Goal: Task Accomplishment & Management: Manage account settings

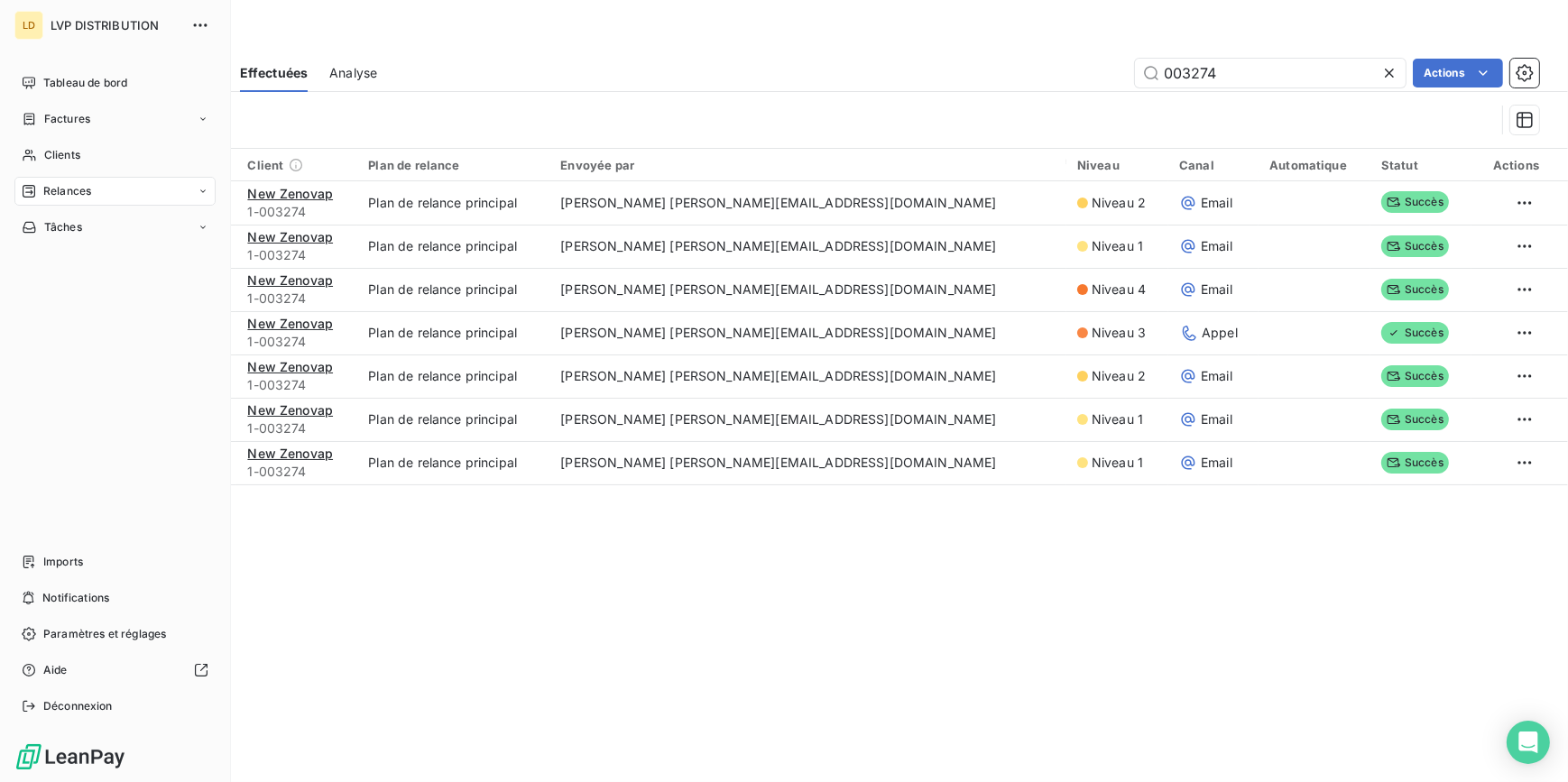
drag, startPoint x: 36, startPoint y: 160, endPoint x: 703, endPoint y: 117, distance: 668.4
click at [37, 159] on div "Clients" at bounding box center [115, 154] width 202 height 29
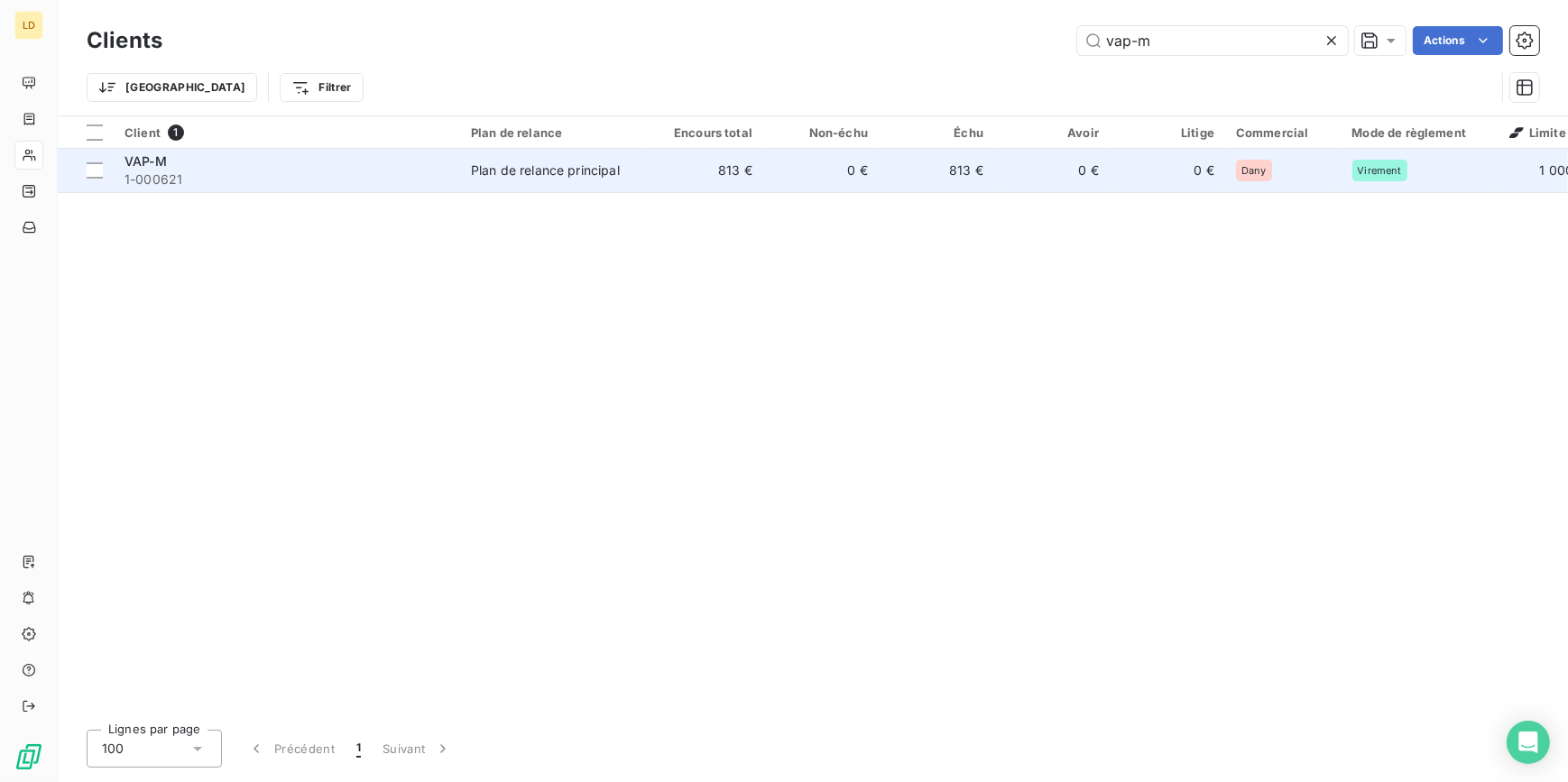
type input "vap-m"
click at [235, 173] on div "VAP-M 1-000621" at bounding box center [287, 170] width 324 height 36
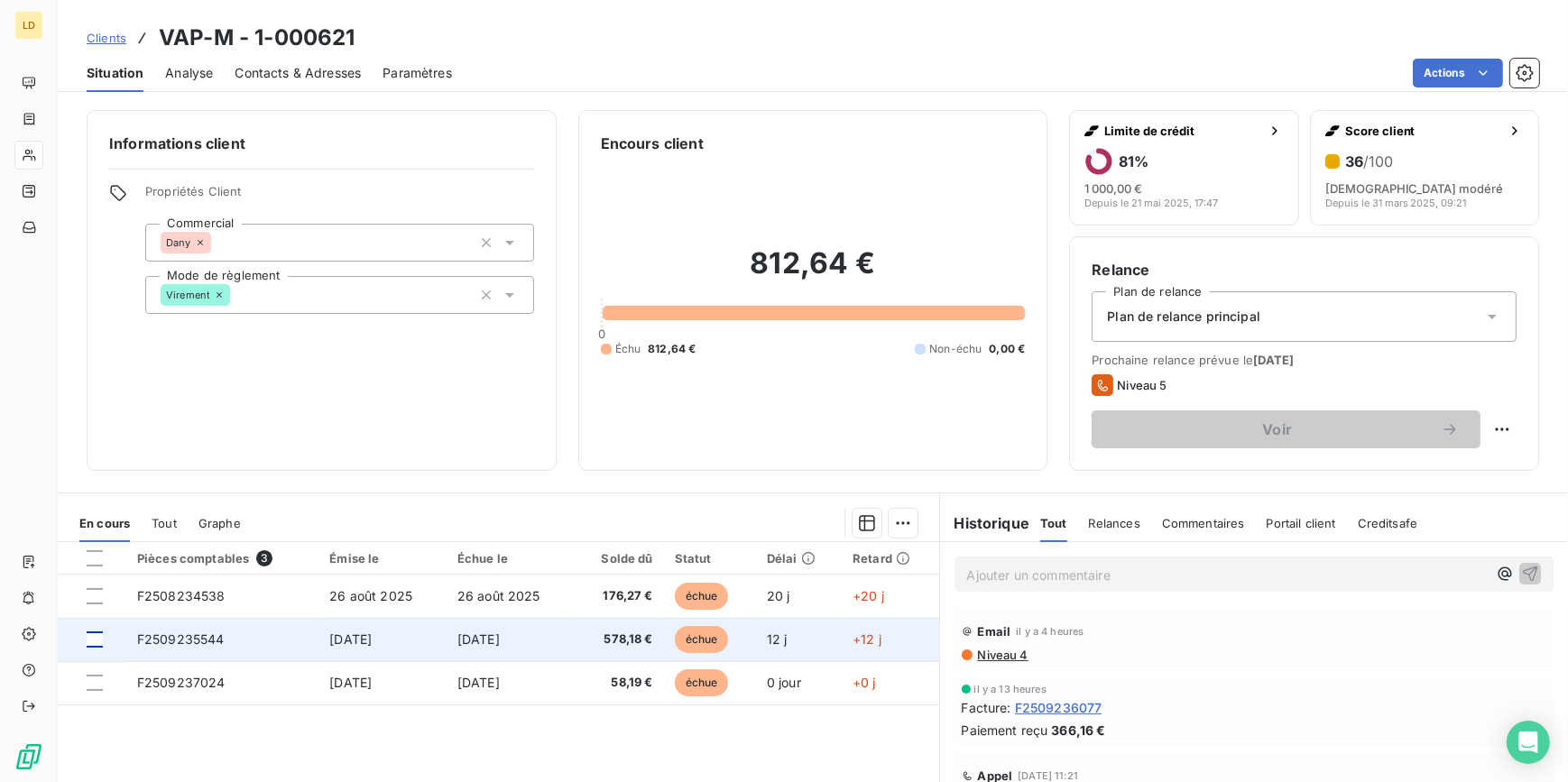
click at [97, 640] on div at bounding box center [94, 639] width 17 height 17
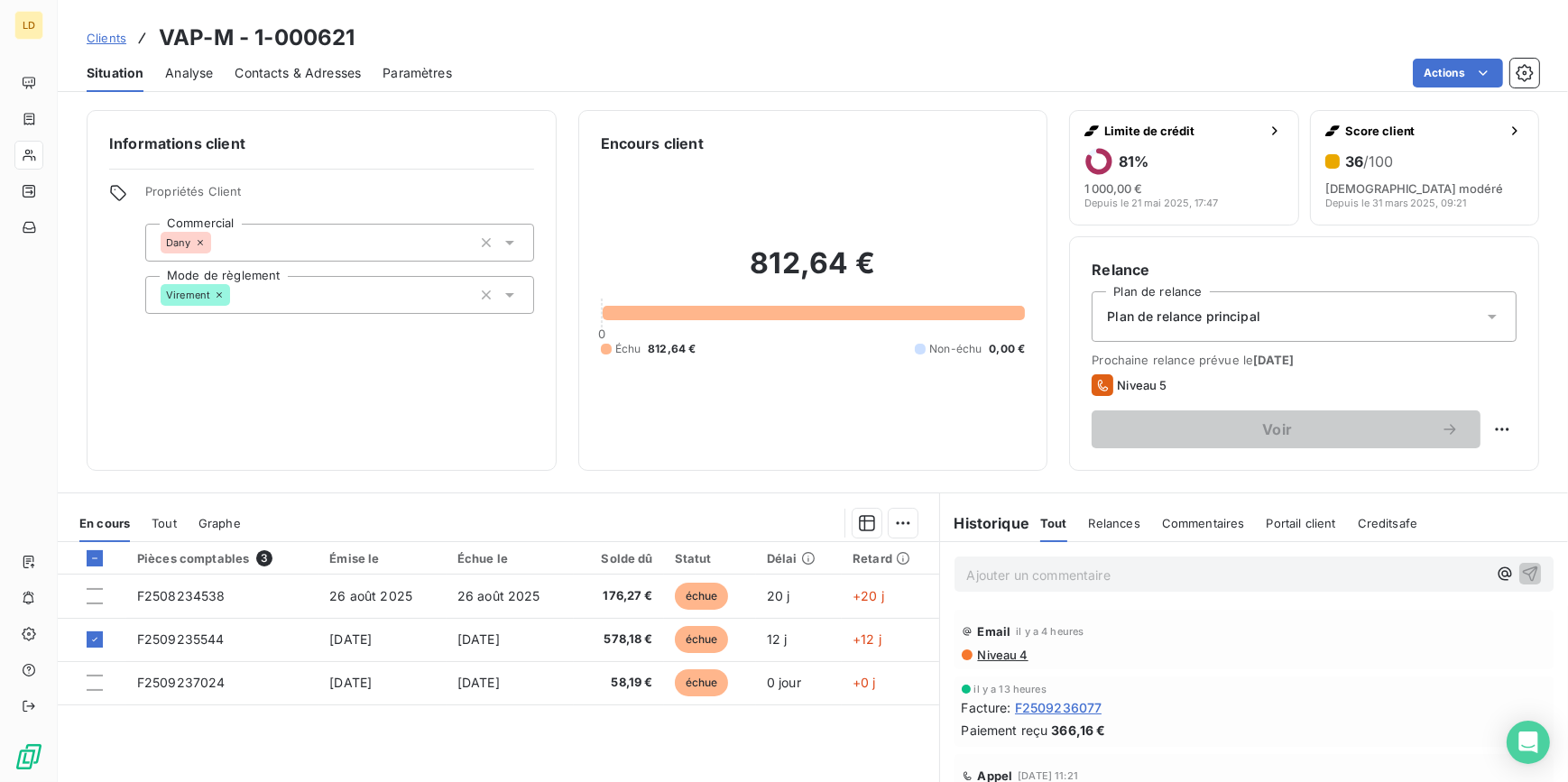
click at [893, 533] on html "LD Clients VAP-M - 1-000621 Situation Analyse Contacts & Adresses Paramètres Ac…" at bounding box center [784, 391] width 1568 height 782
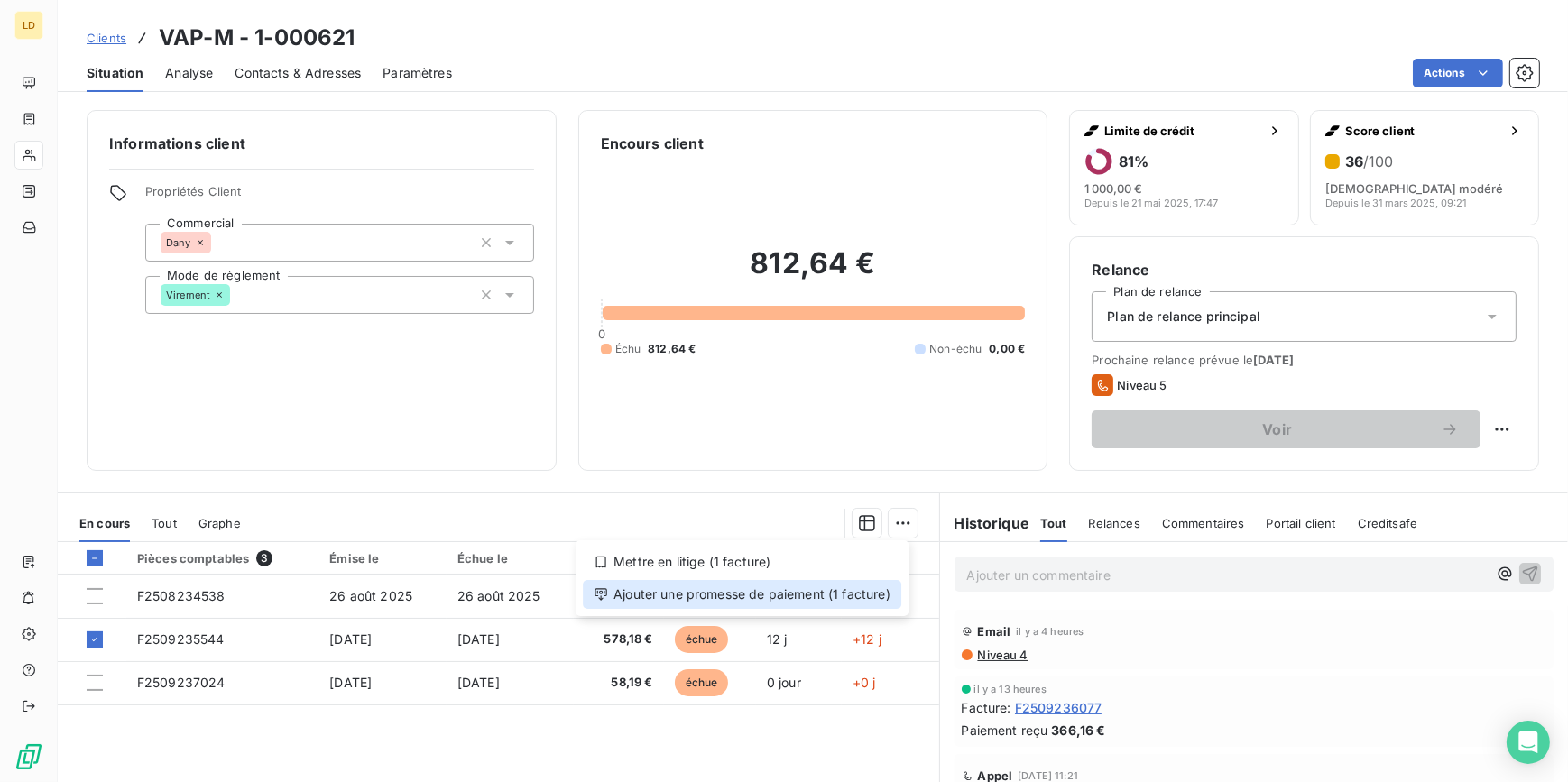
click at [792, 602] on div "Ajouter une promesse de paiement (1 facture)" at bounding box center [742, 594] width 319 height 29
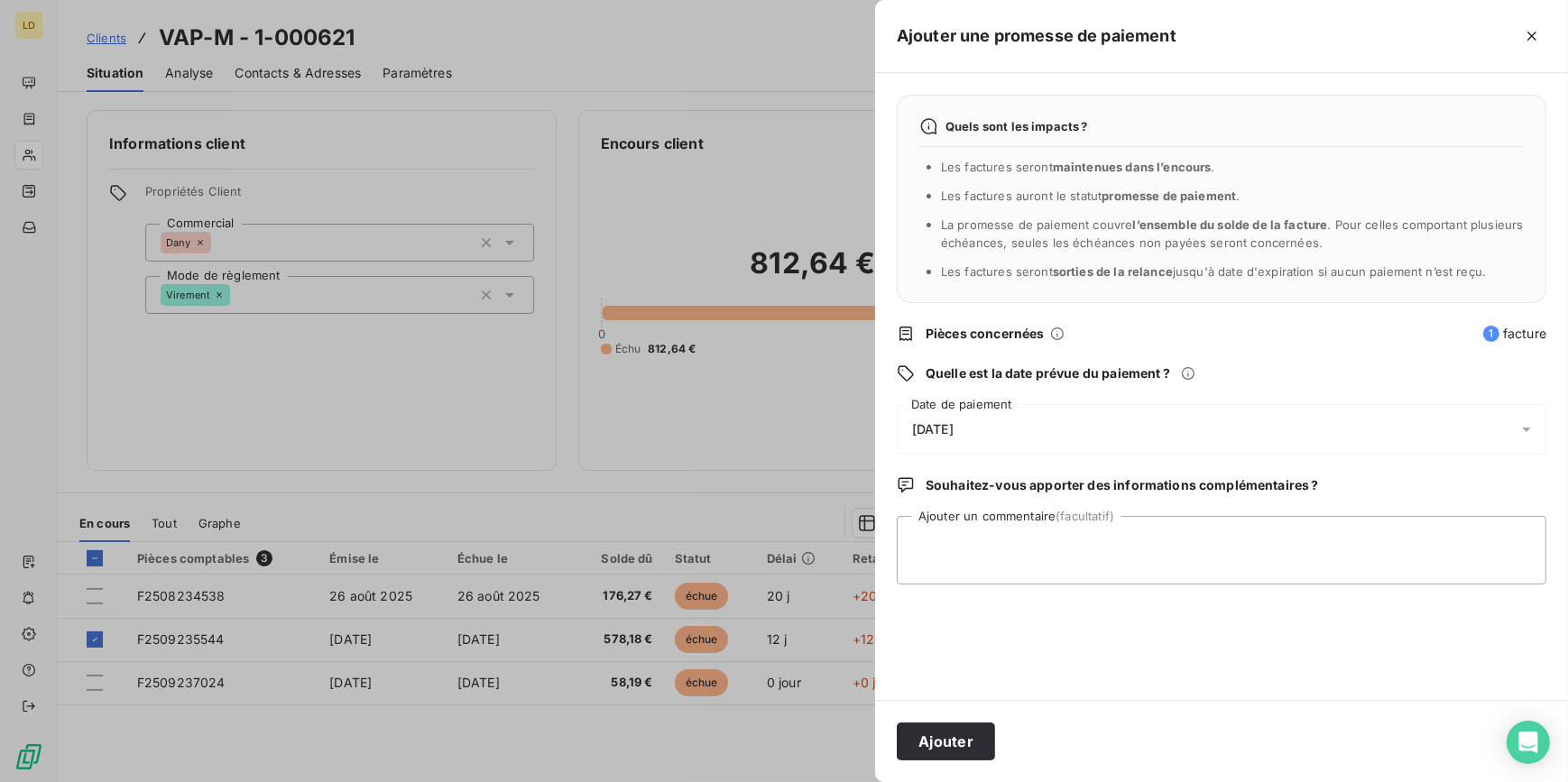
click at [967, 418] on div "[DATE]" at bounding box center [1221, 429] width 650 height 50
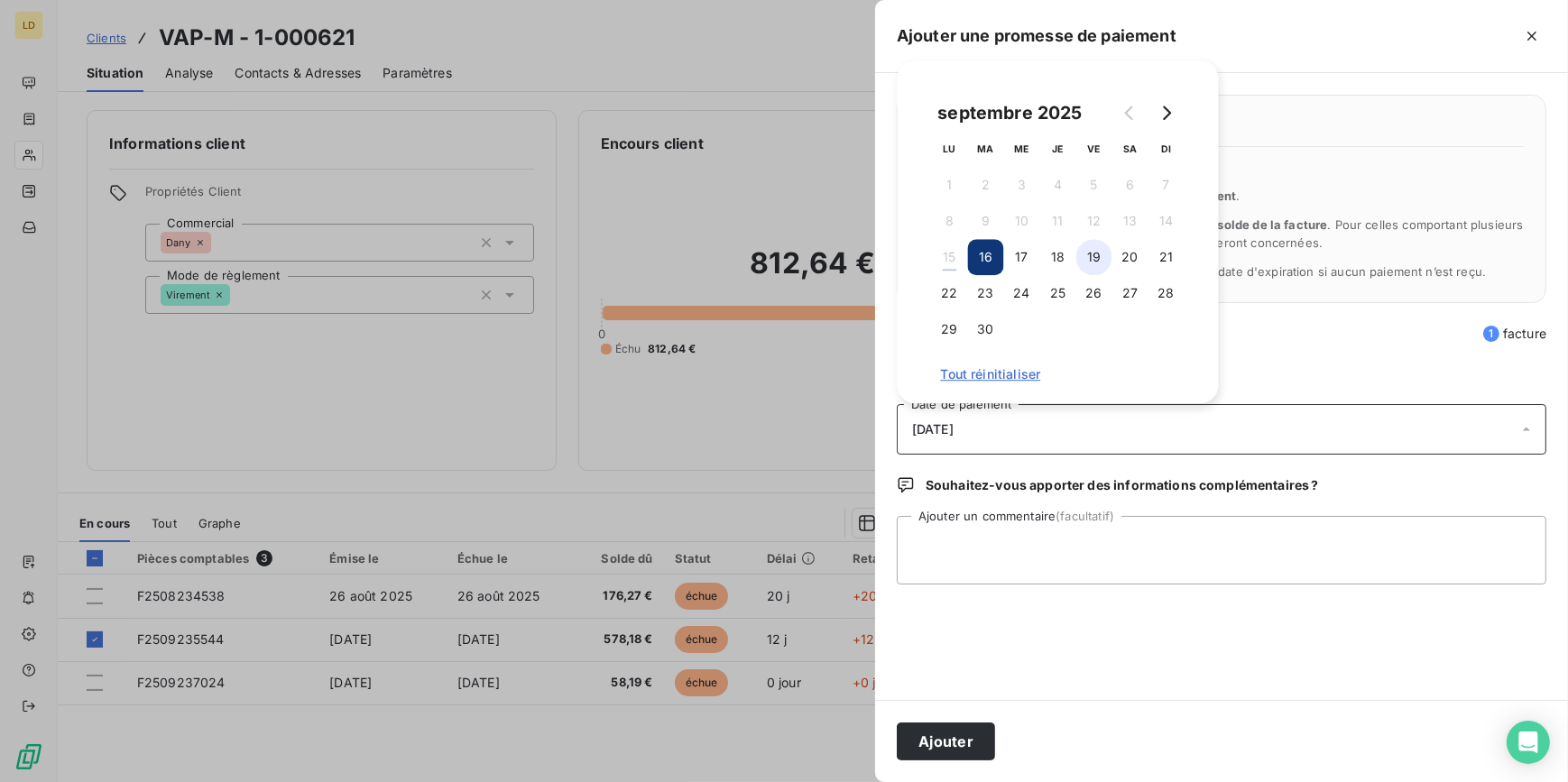
click at [1089, 260] on button "19" at bounding box center [1094, 257] width 36 height 36
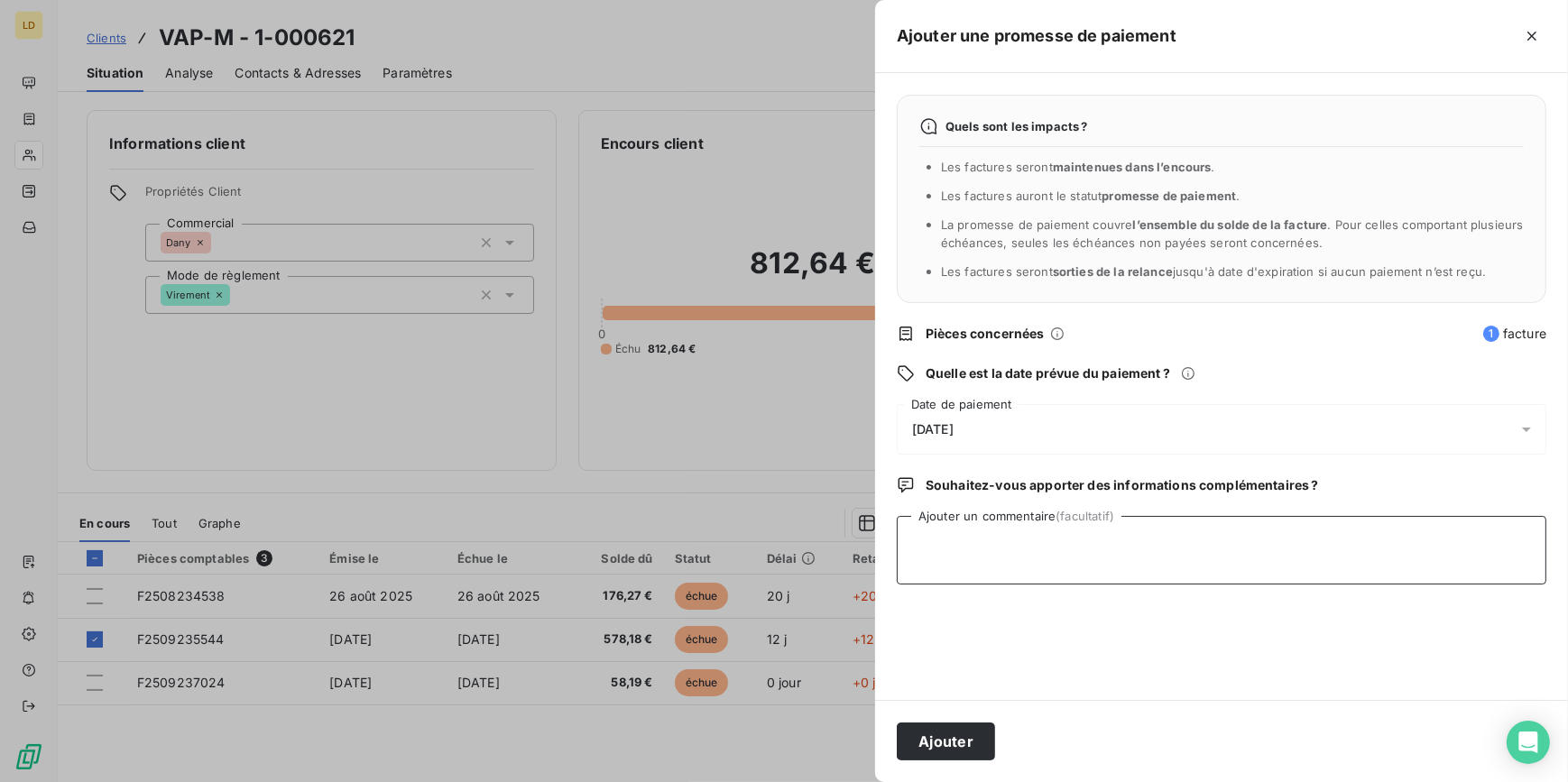
click at [990, 535] on textarea "Ajouter un commentaire (facultatif)" at bounding box center [1221, 551] width 650 height 69
type textarea "Avis de virement reçu 15/09"
click at [963, 740] on button "Ajouter" at bounding box center [946, 742] width 98 height 38
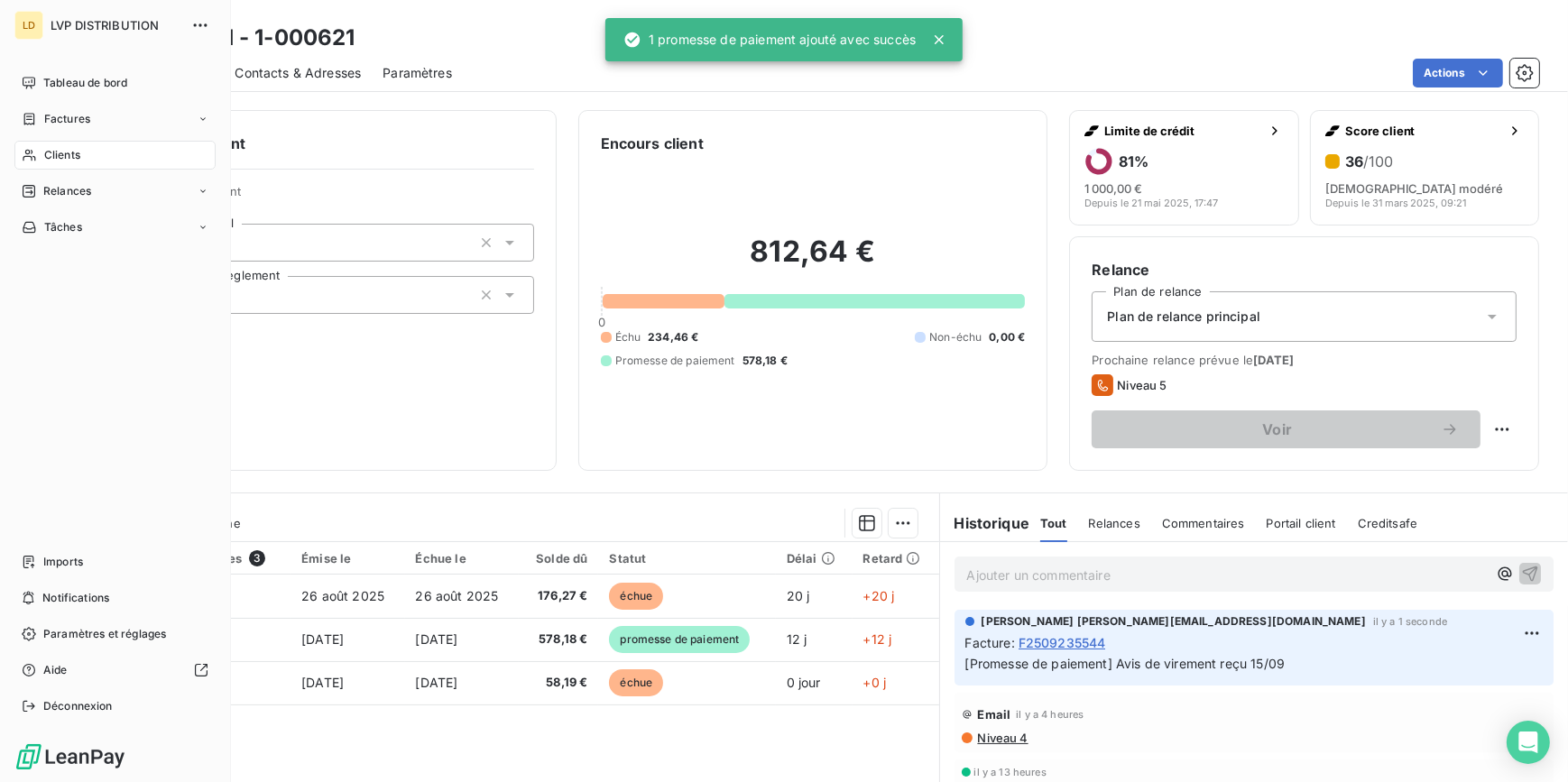
click at [51, 151] on span "Clients" at bounding box center [62, 155] width 36 height 17
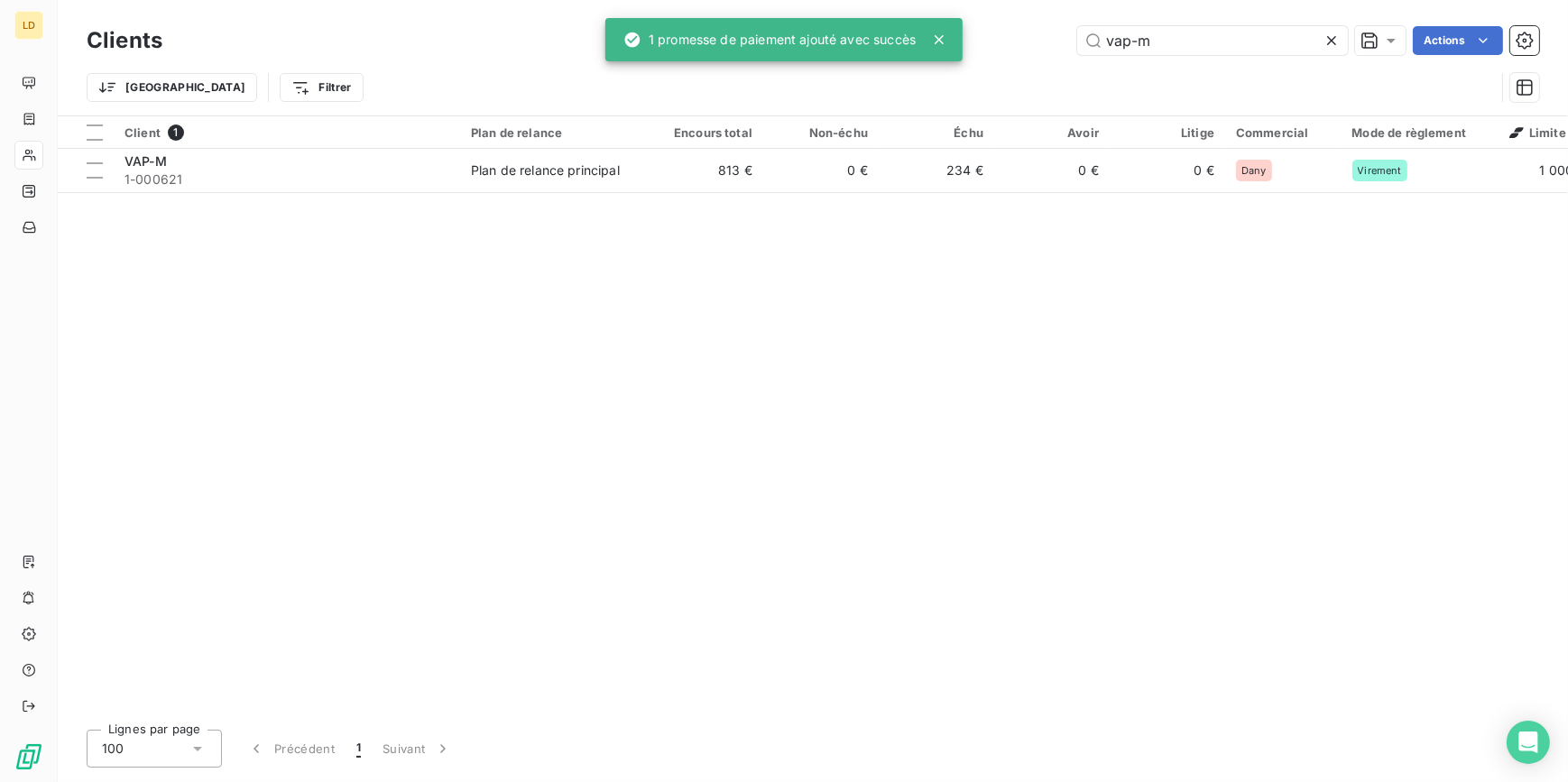
drag, startPoint x: 1048, startPoint y: 38, endPoint x: 939, endPoint y: 50, distance: 109.7
click at [980, 38] on div "vap-m Actions" at bounding box center [861, 40] width 1355 height 29
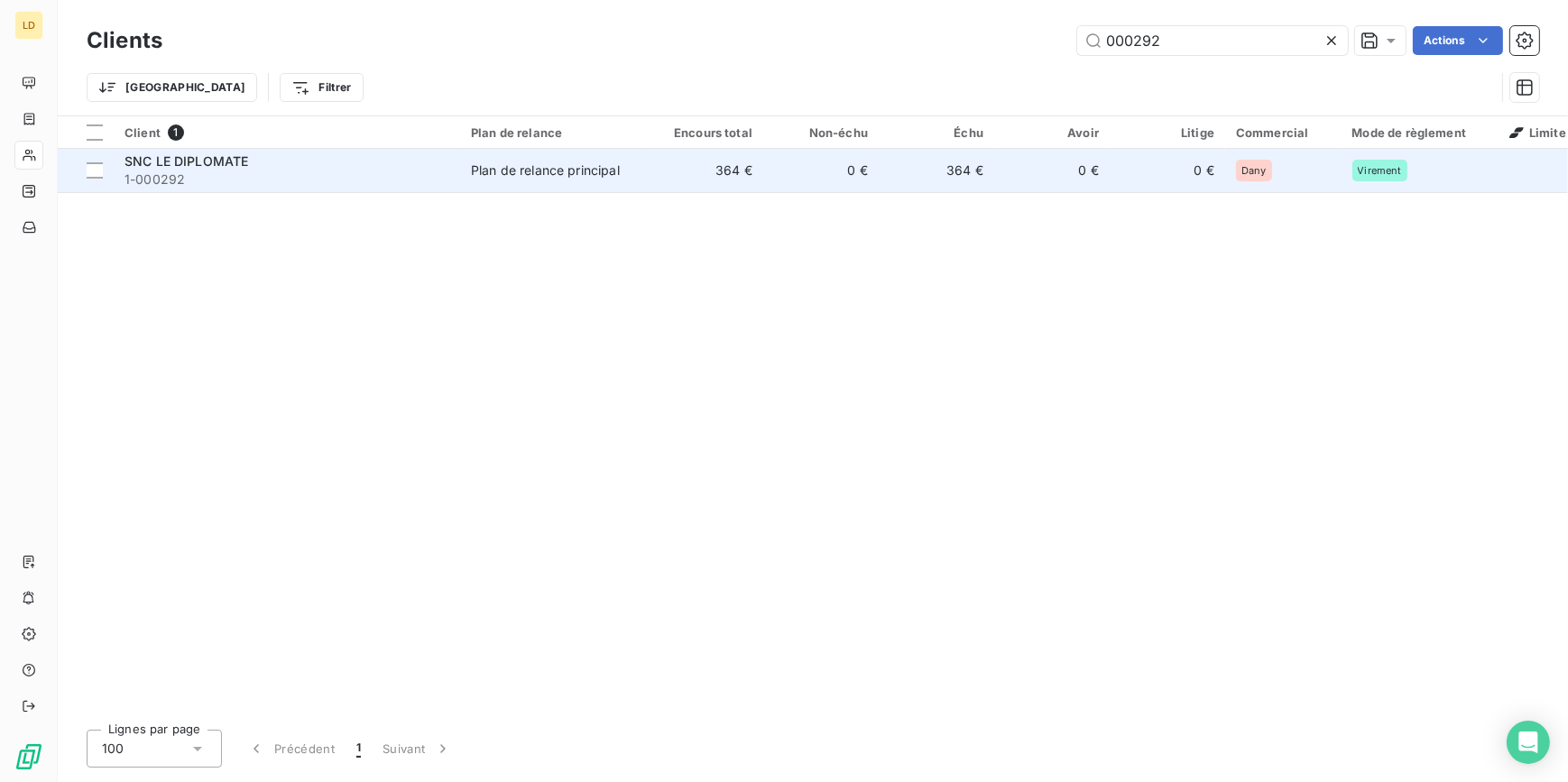
type input "000292"
click at [676, 175] on td "364 €" at bounding box center [705, 170] width 115 height 43
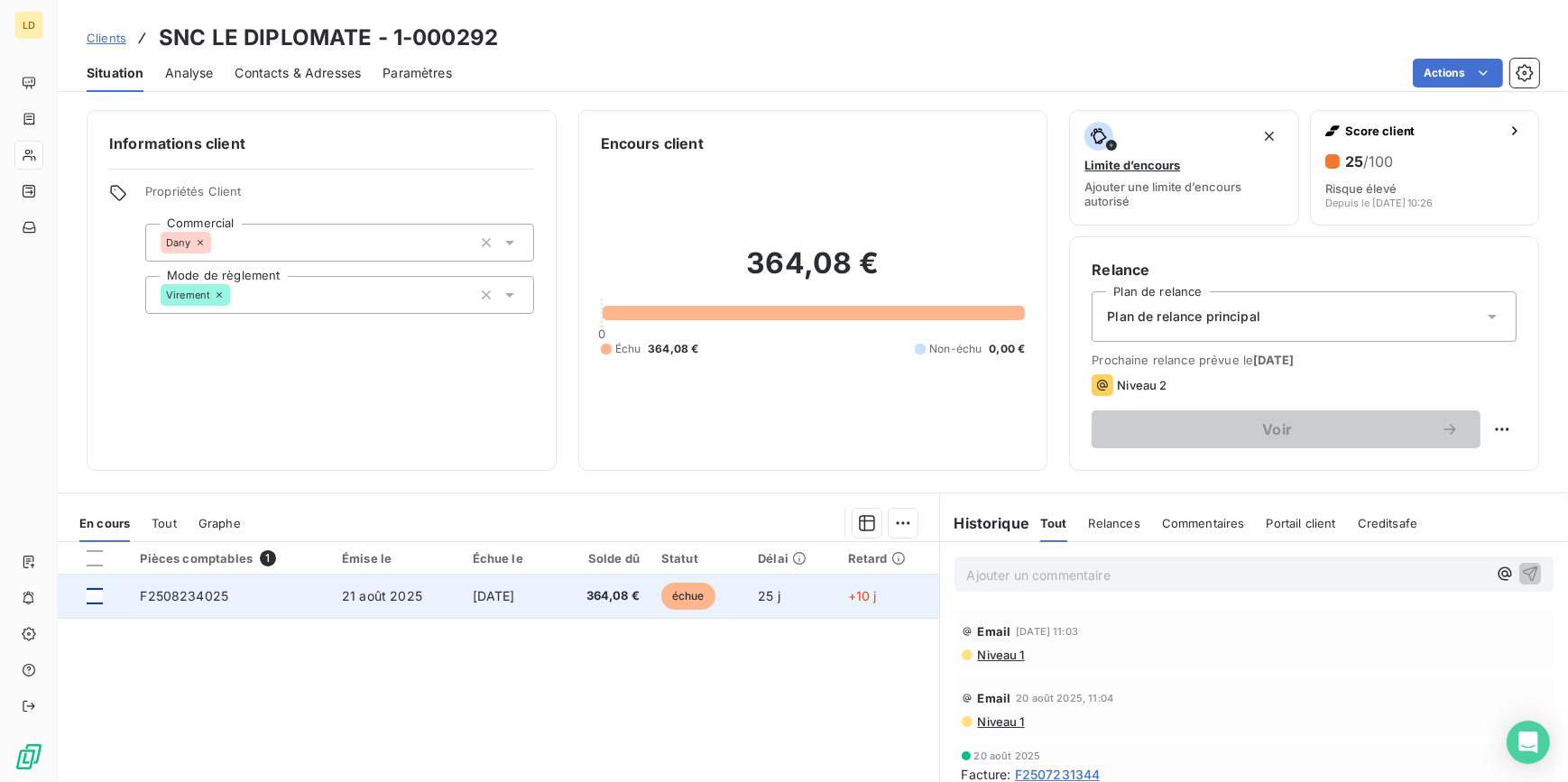
click at [95, 597] on div at bounding box center [94, 596] width 17 height 17
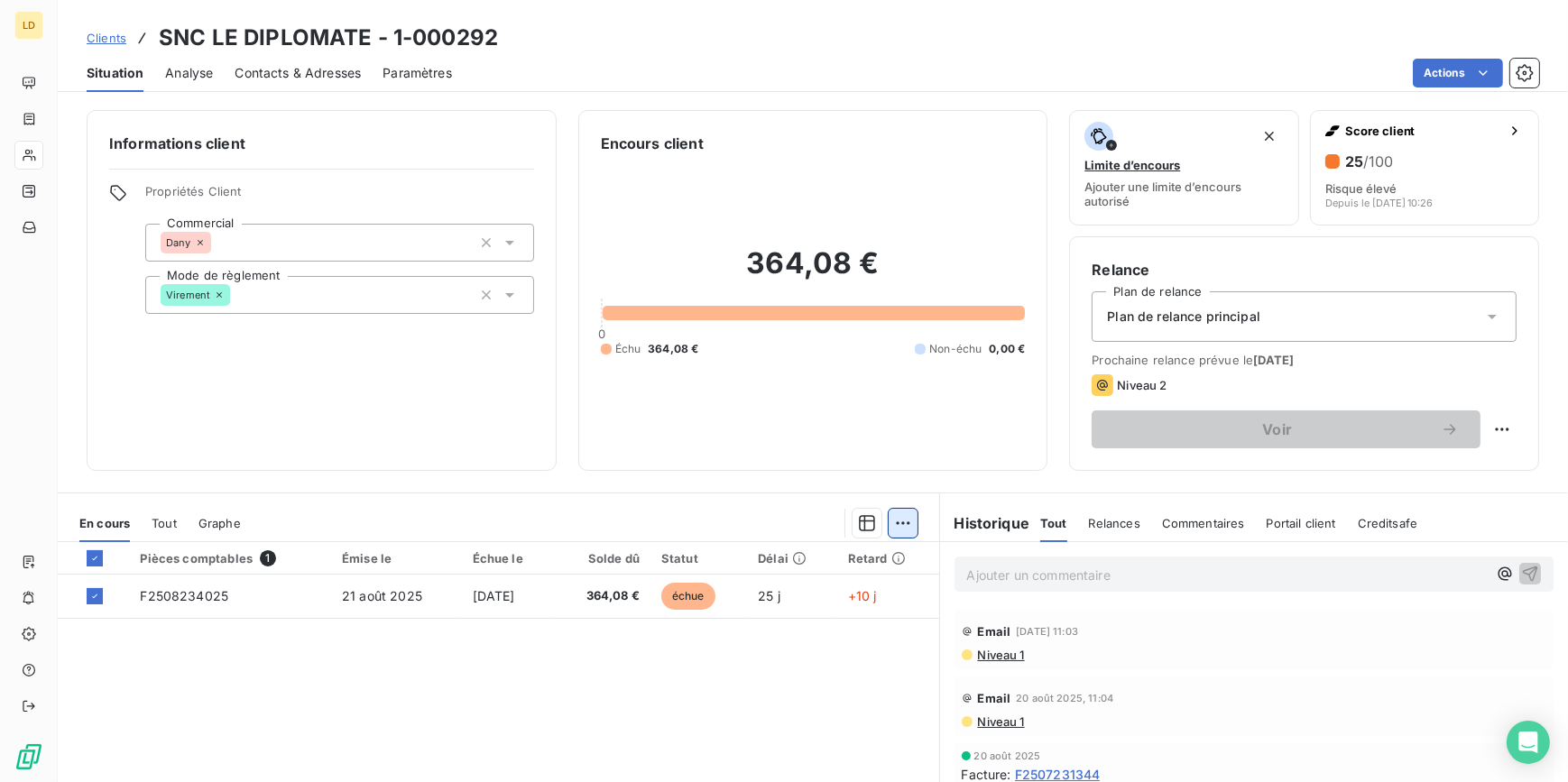
click at [892, 530] on html "LD Clients SNC LE DIPLOMATE - 1-000292 Situation Analyse Contacts & Adresses Pa…" at bounding box center [784, 391] width 1568 height 782
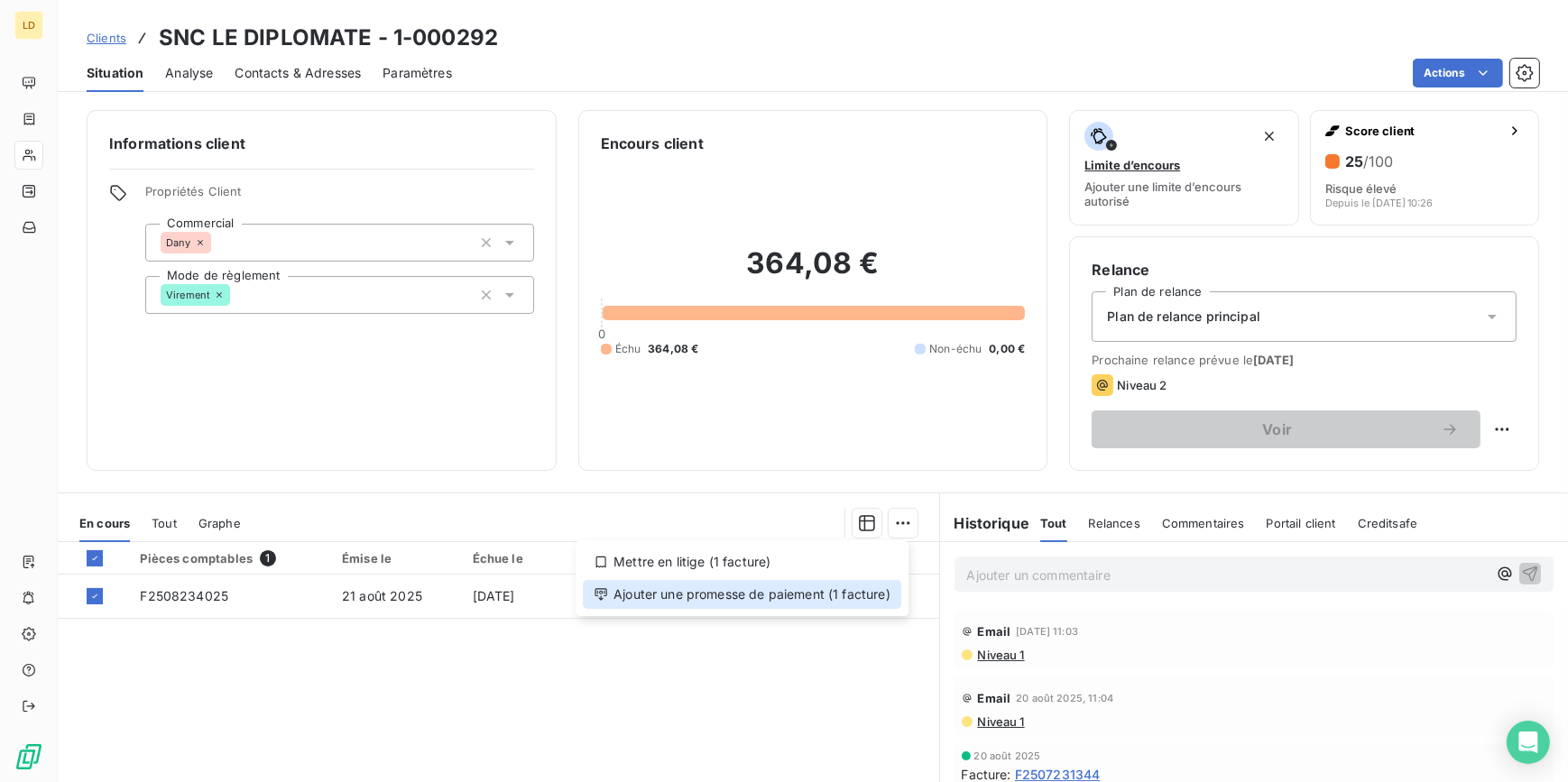
click at [856, 596] on div "Ajouter une promesse de paiement (1 facture)" at bounding box center [742, 594] width 319 height 29
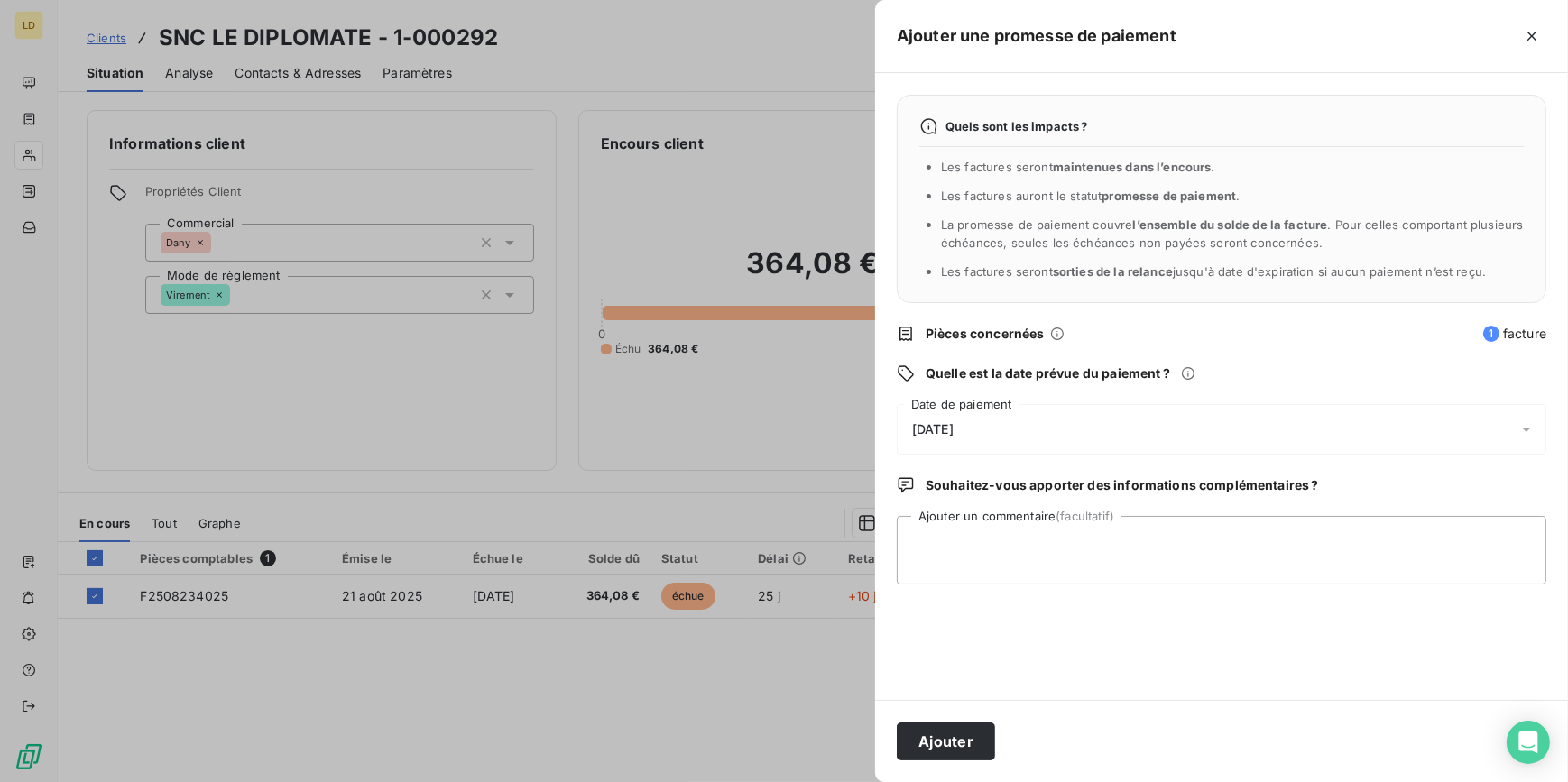
click at [953, 412] on div "[DATE]" at bounding box center [1221, 429] width 650 height 50
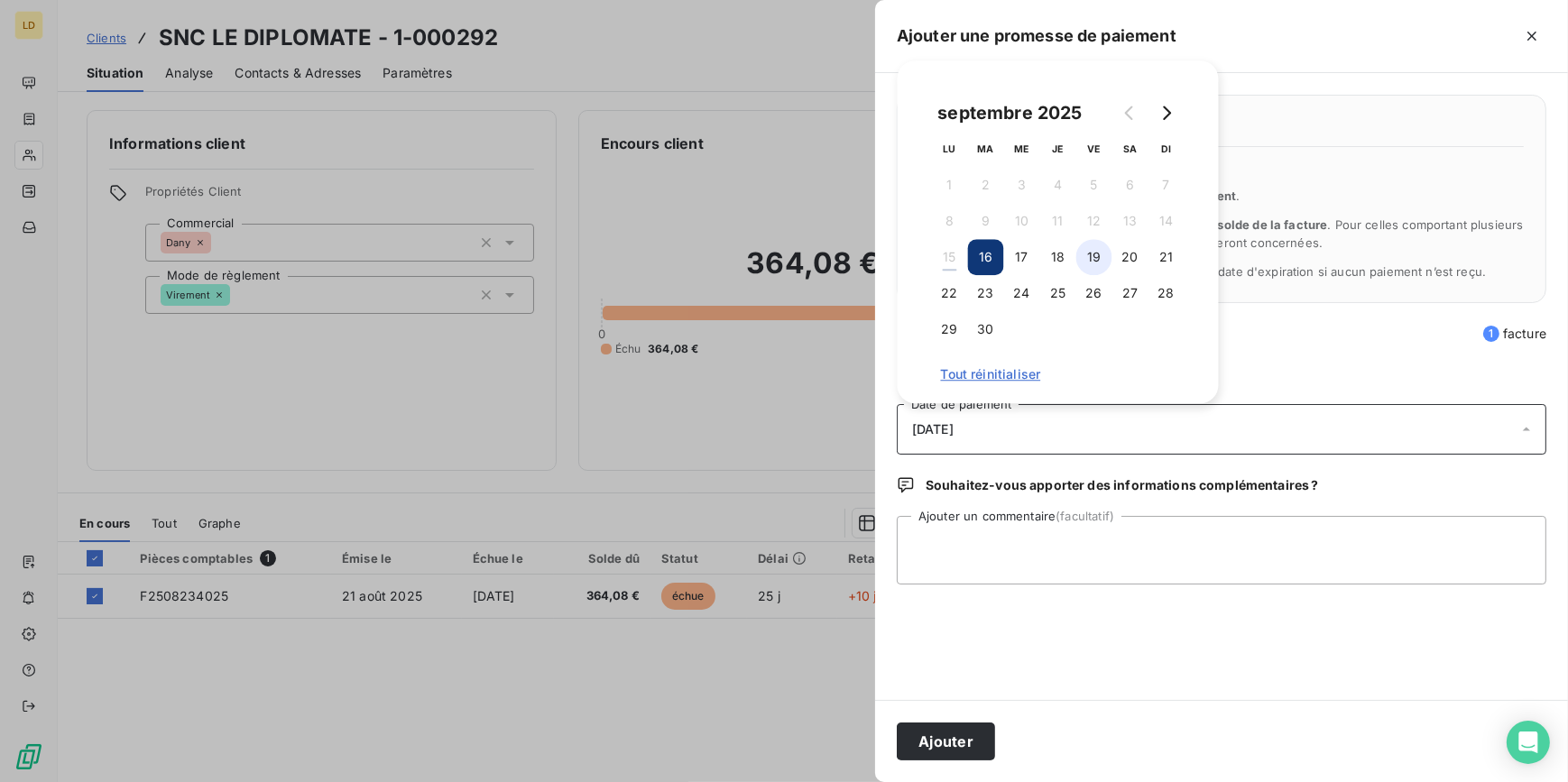
click at [1089, 257] on button "19" at bounding box center [1094, 257] width 36 height 36
click at [1015, 535] on textarea "Ajouter un commentaire (facultatif)" at bounding box center [1221, 551] width 650 height 69
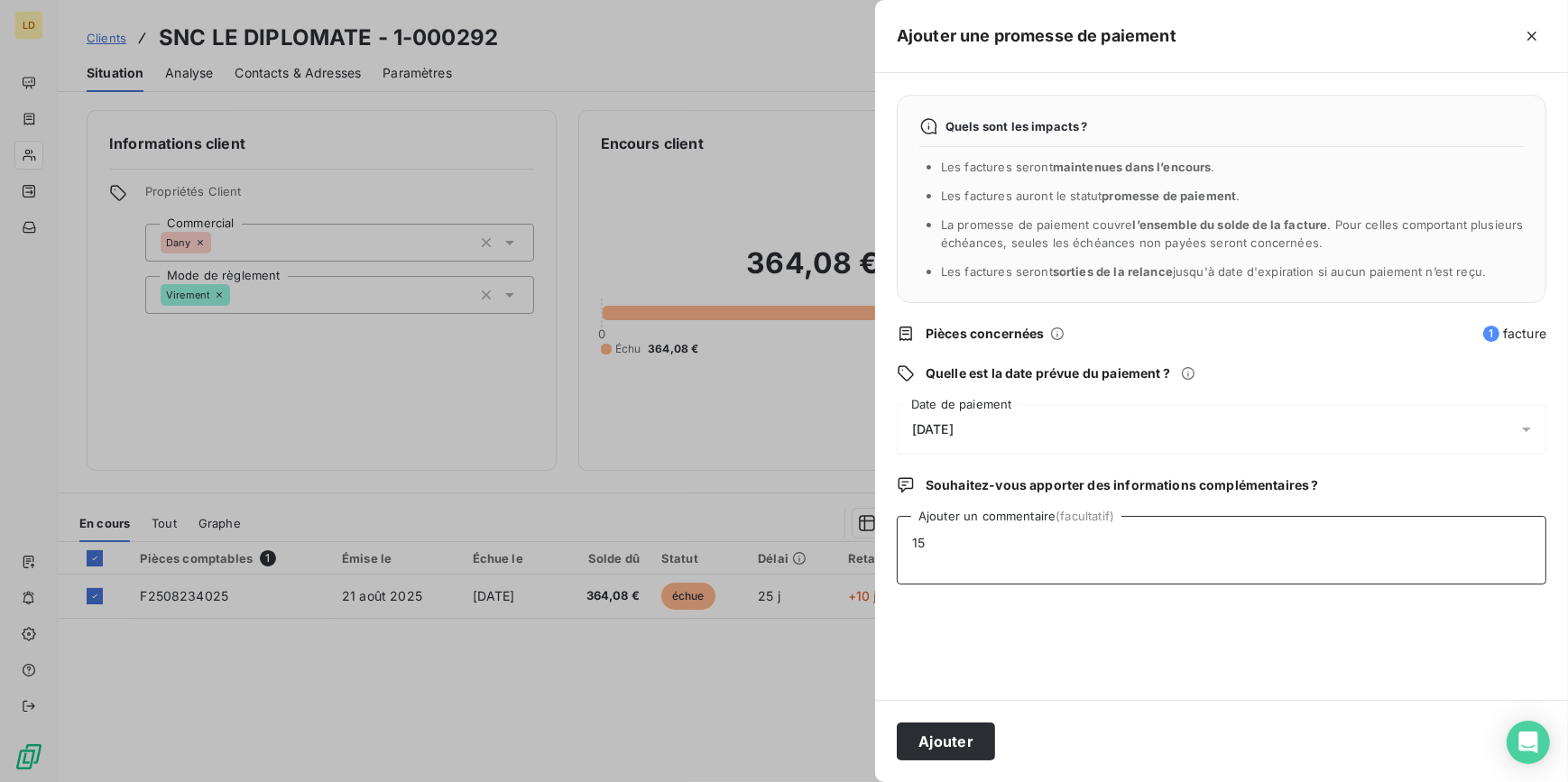
type textarea "1"
paste textarea "la facture vient d’être réglée . Désolé pour le désagrément ."
type textarea "14/09 retour client : la facture vient d’être réglée . Désolé pour le désagréme…"
click at [965, 738] on button "Ajouter" at bounding box center [946, 742] width 98 height 38
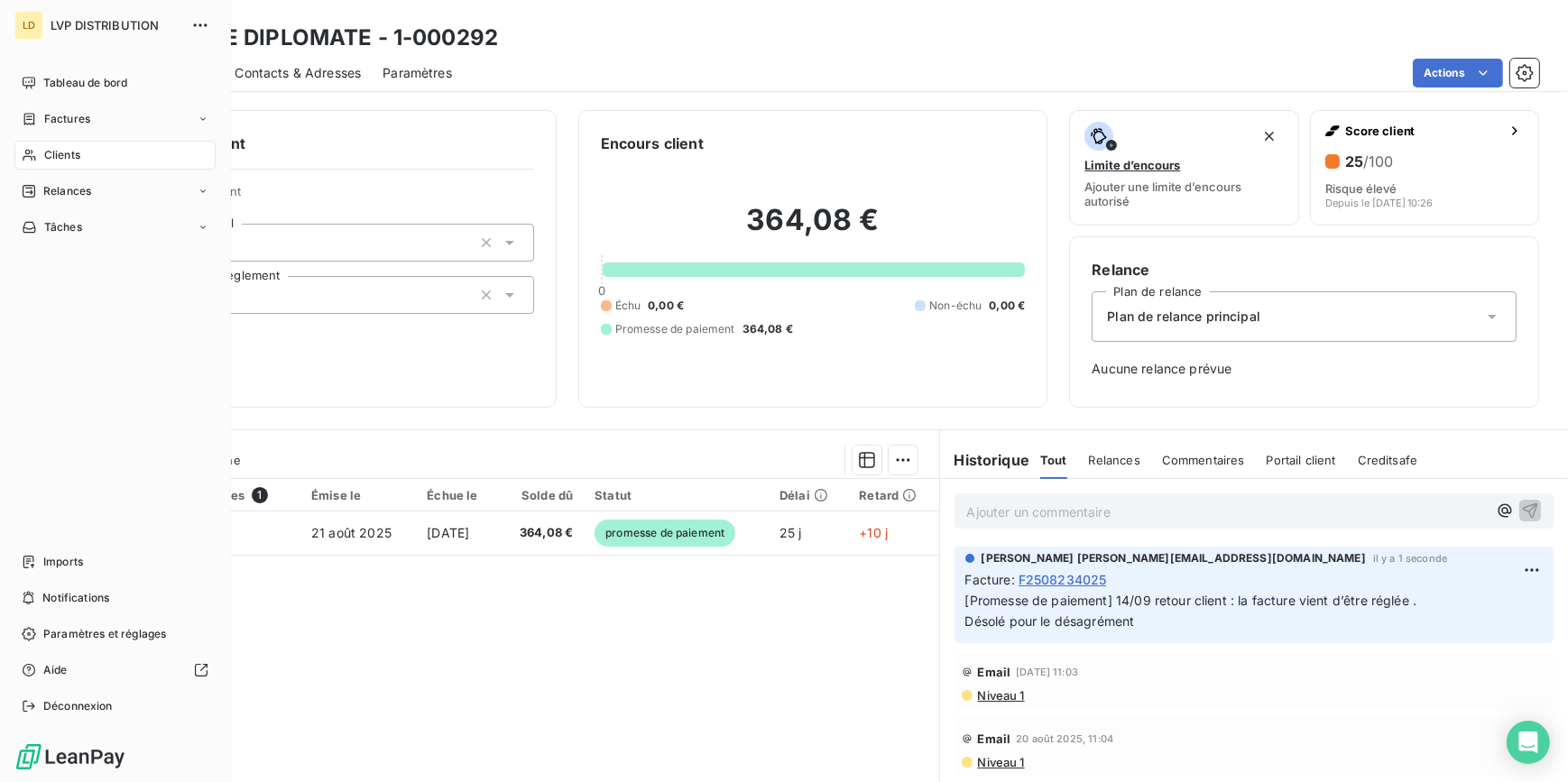
click at [41, 142] on div "Clients" at bounding box center [115, 154] width 202 height 29
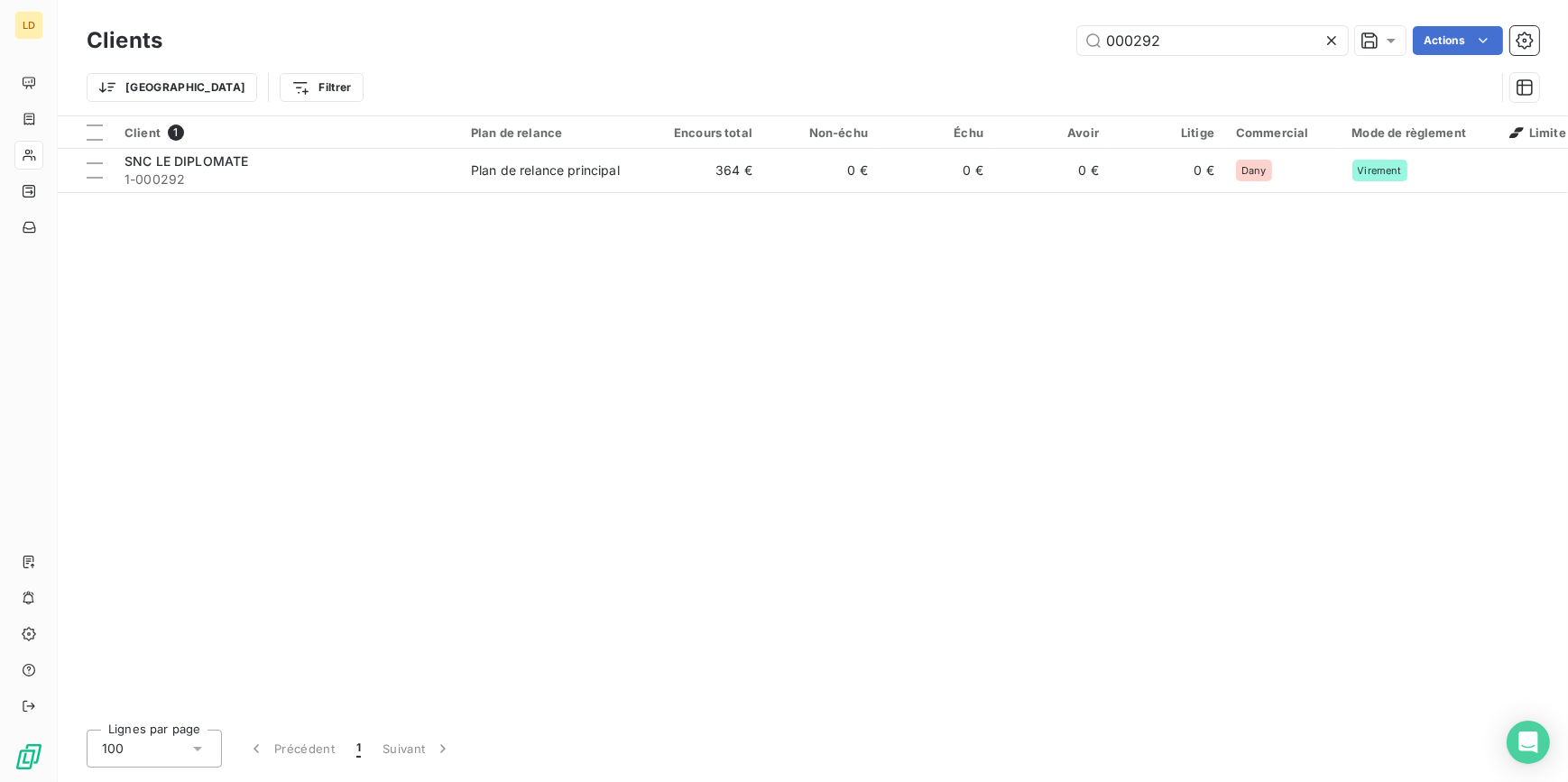
drag, startPoint x: 1189, startPoint y: 38, endPoint x: 1019, endPoint y: 39, distance: 170.0
click at [1023, 39] on div "000292 Actions" at bounding box center [861, 40] width 1355 height 29
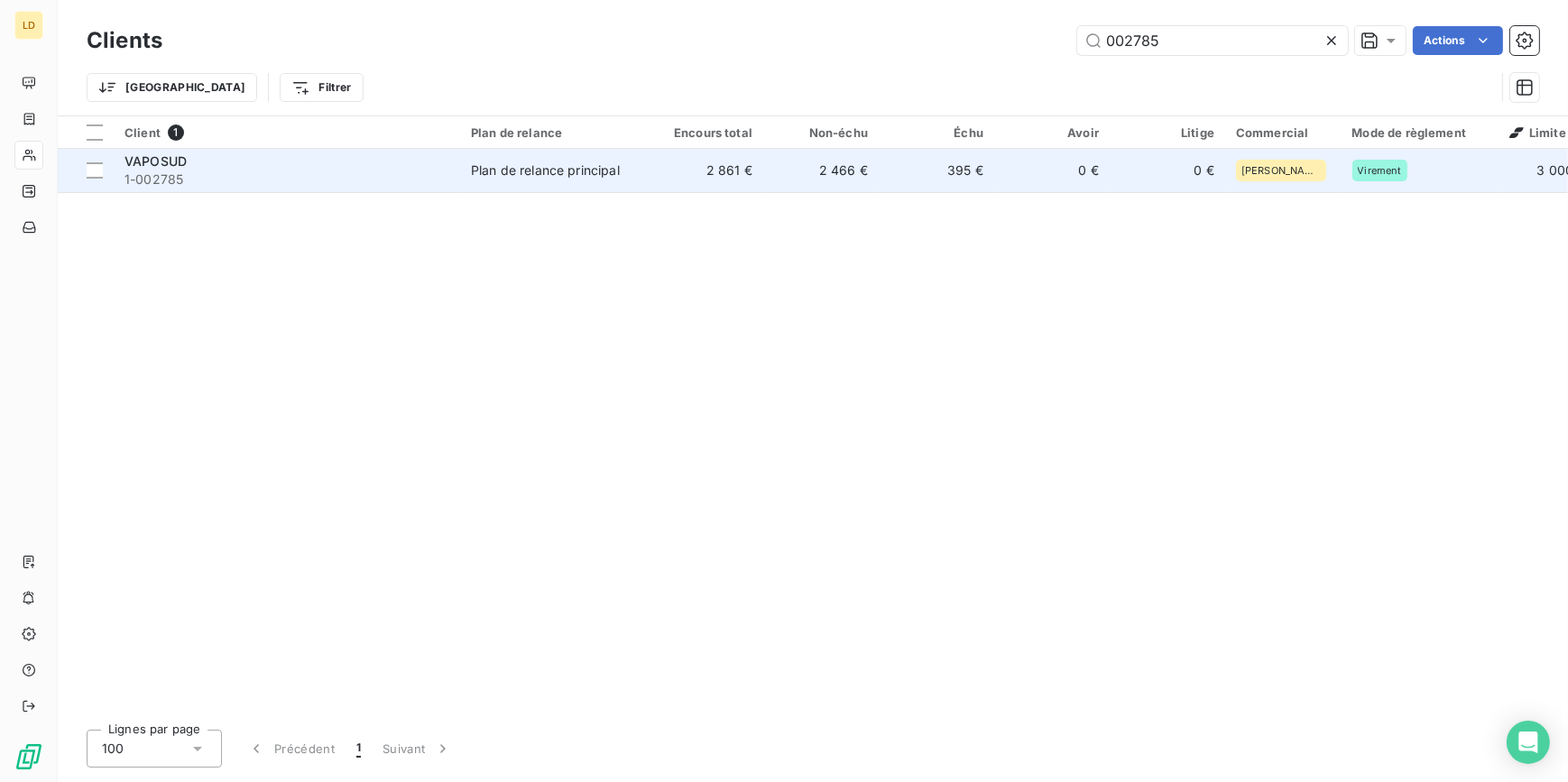
type input "002785"
click at [709, 188] on td "2 861 €" at bounding box center [705, 170] width 115 height 43
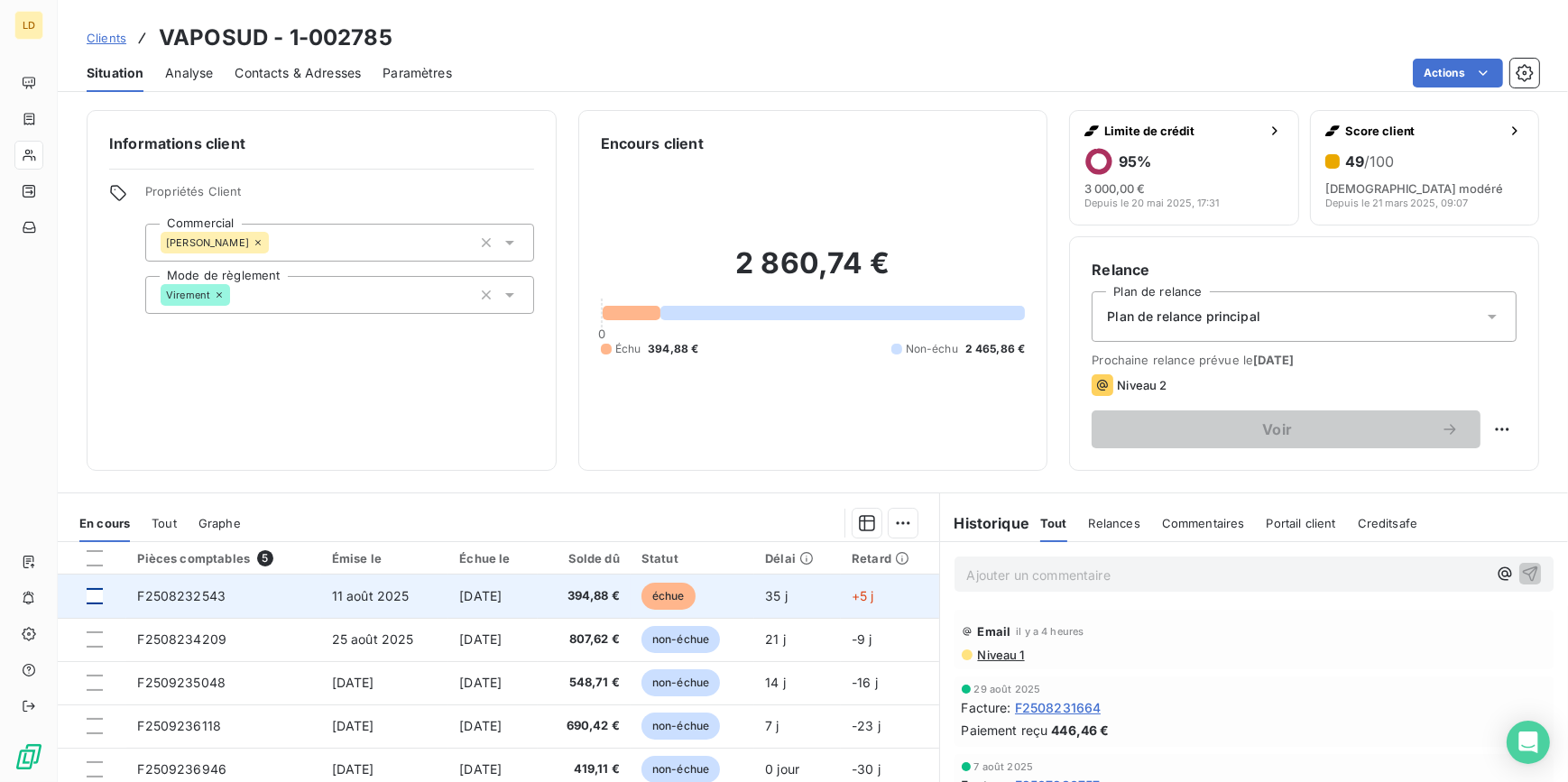
click at [97, 593] on div at bounding box center [94, 596] width 17 height 17
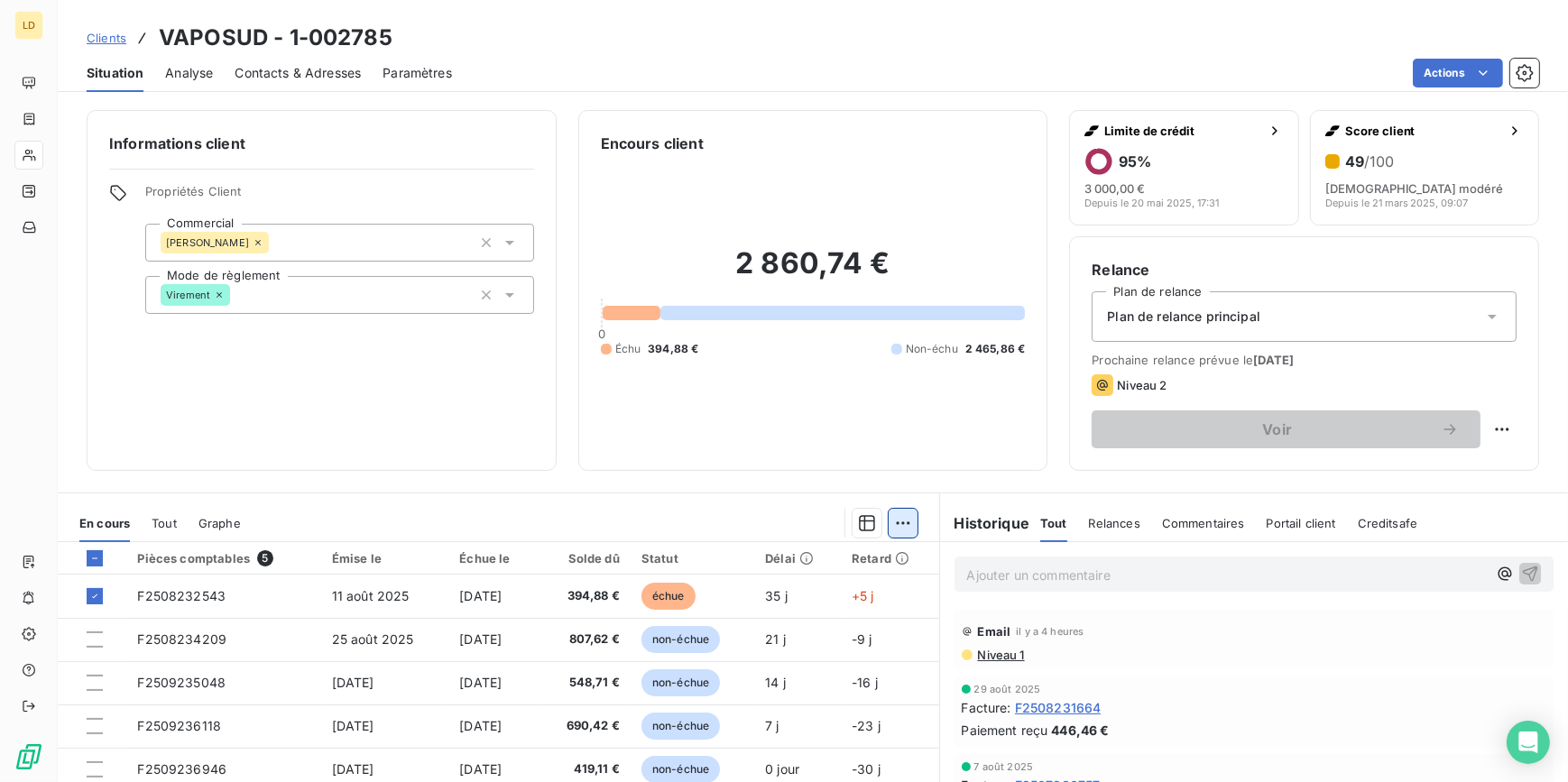
click at [898, 526] on html "LD Clients VAPOSUD - 1-002785 Situation Analyse Contacts & Adresses Paramètres …" at bounding box center [784, 391] width 1568 height 782
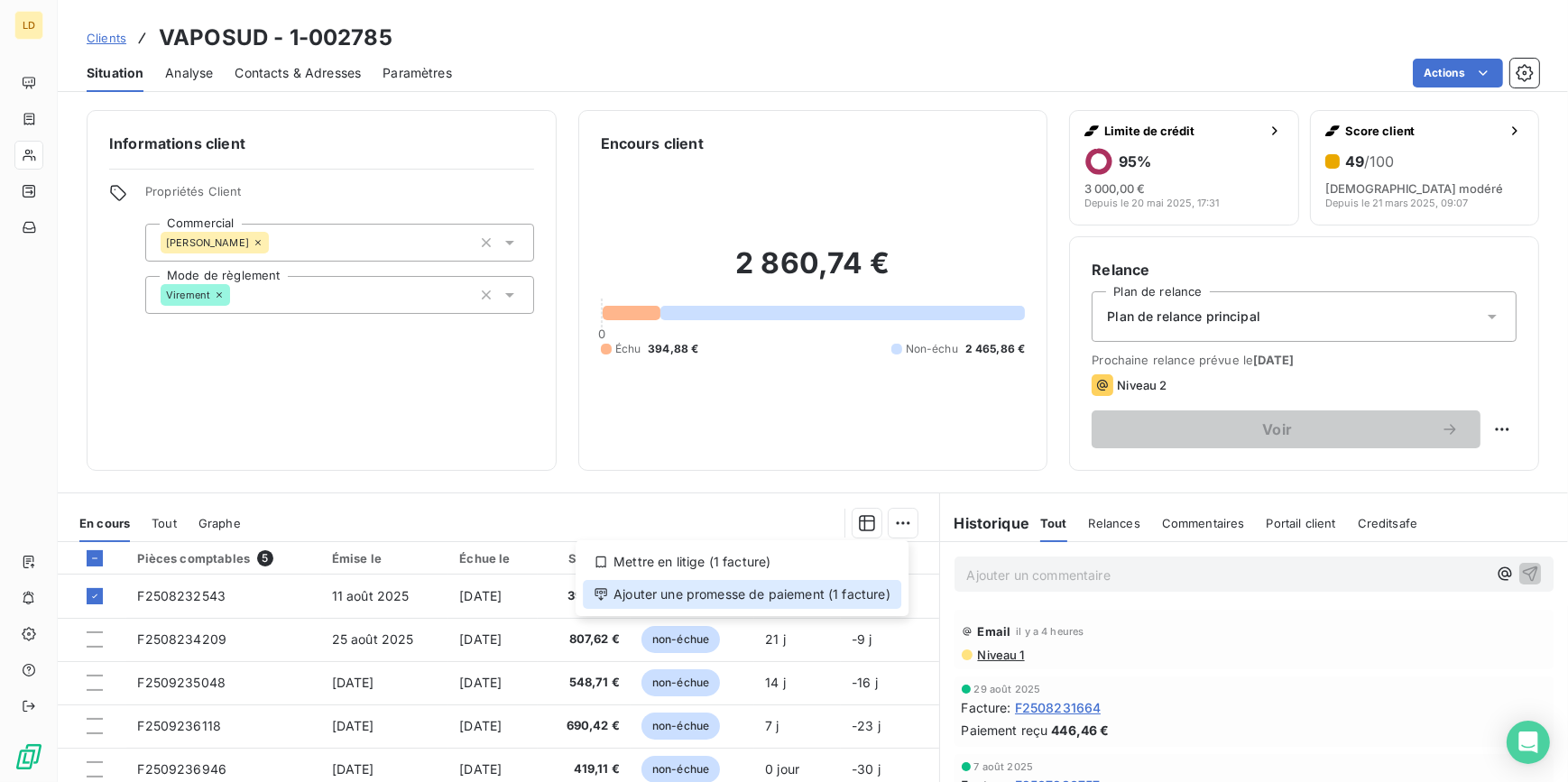
click at [865, 584] on div "Ajouter une promesse de paiement (1 facture)" at bounding box center [742, 594] width 319 height 29
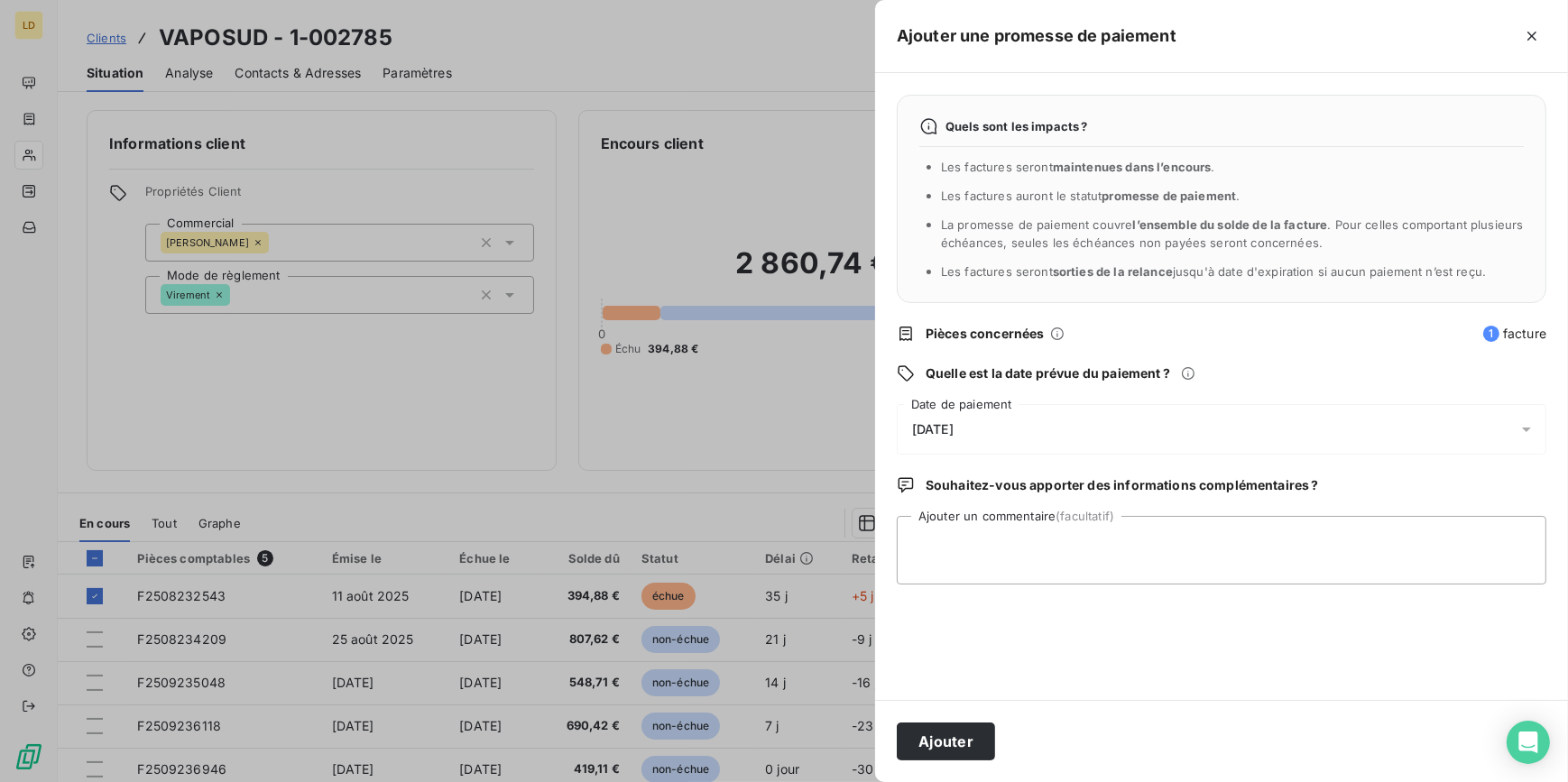
click at [951, 413] on div "[DATE]" at bounding box center [1221, 429] width 650 height 50
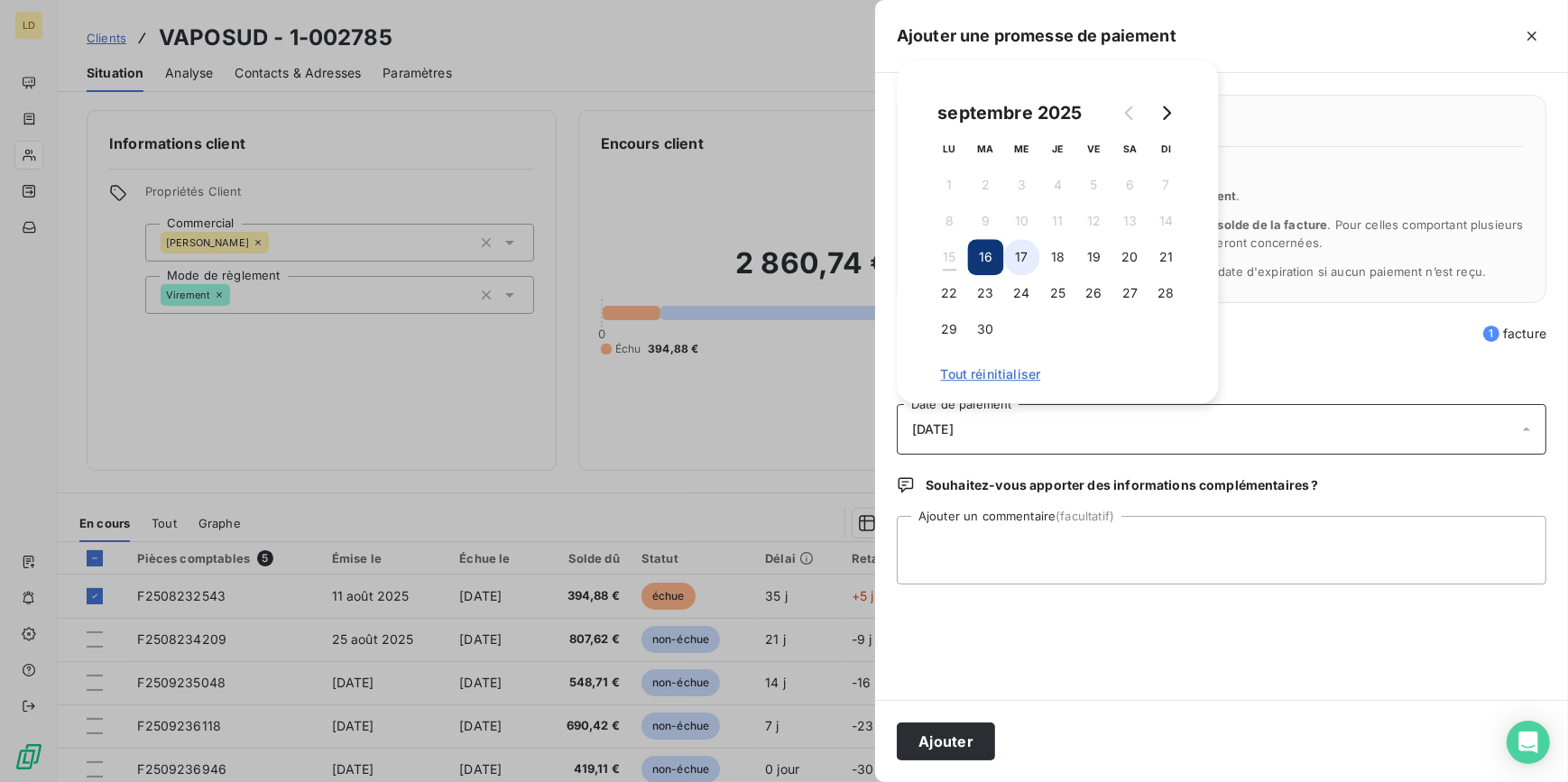
click at [1026, 256] on button "17" at bounding box center [1021, 257] width 36 height 36
click at [1031, 554] on textarea "Ajouter un commentaire (facultatif)" at bounding box center [1221, 551] width 650 height 69
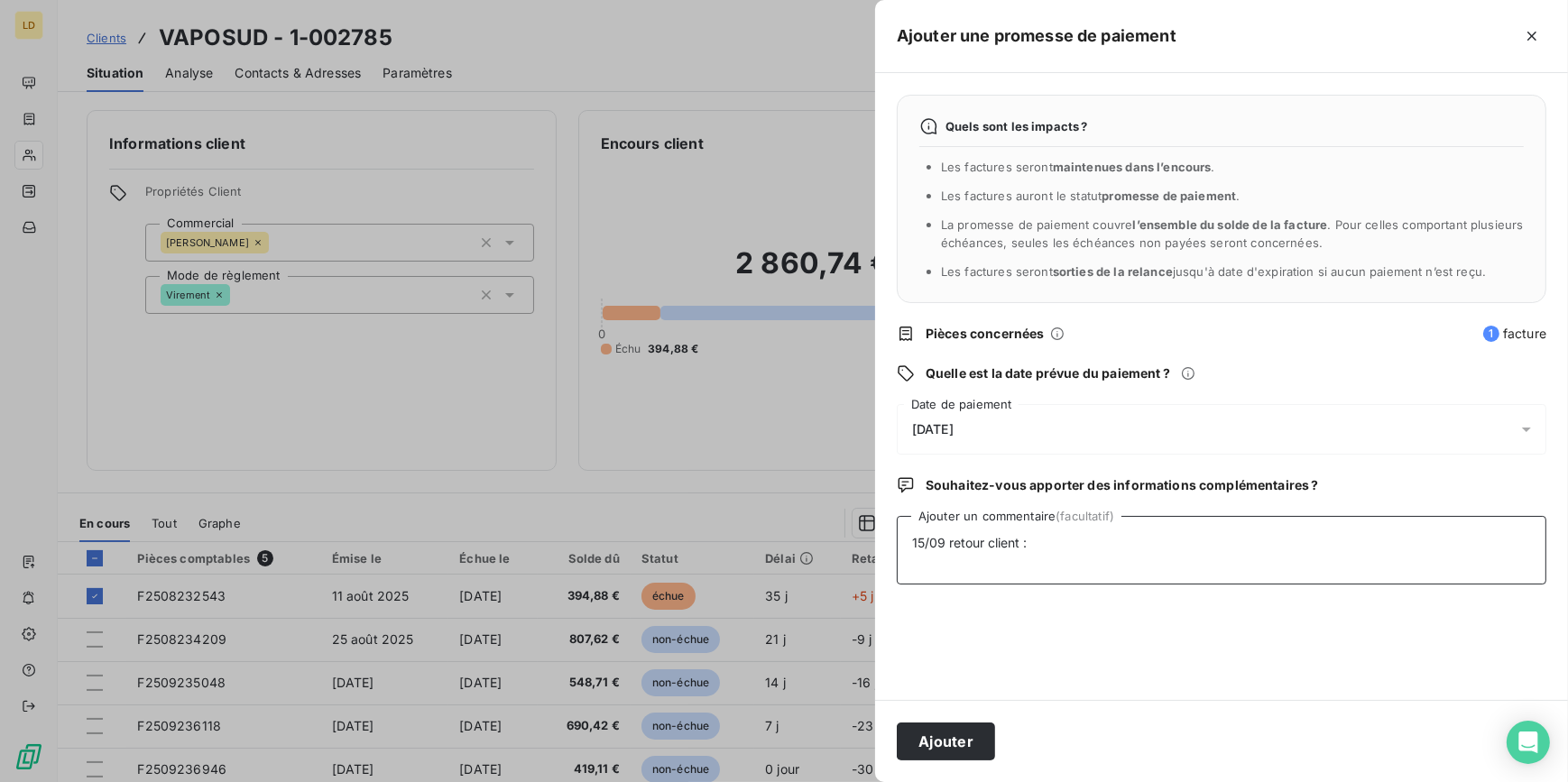
paste textarea "Bonjour, Toutes les factures d’août ont été réglées en fin de semaine dernière.…"
type textarea "15/09 retour client :Bonjour, Toutes les factures d’août ont été réglées en fin…"
click at [917, 757] on button "Ajouter" at bounding box center [946, 742] width 98 height 38
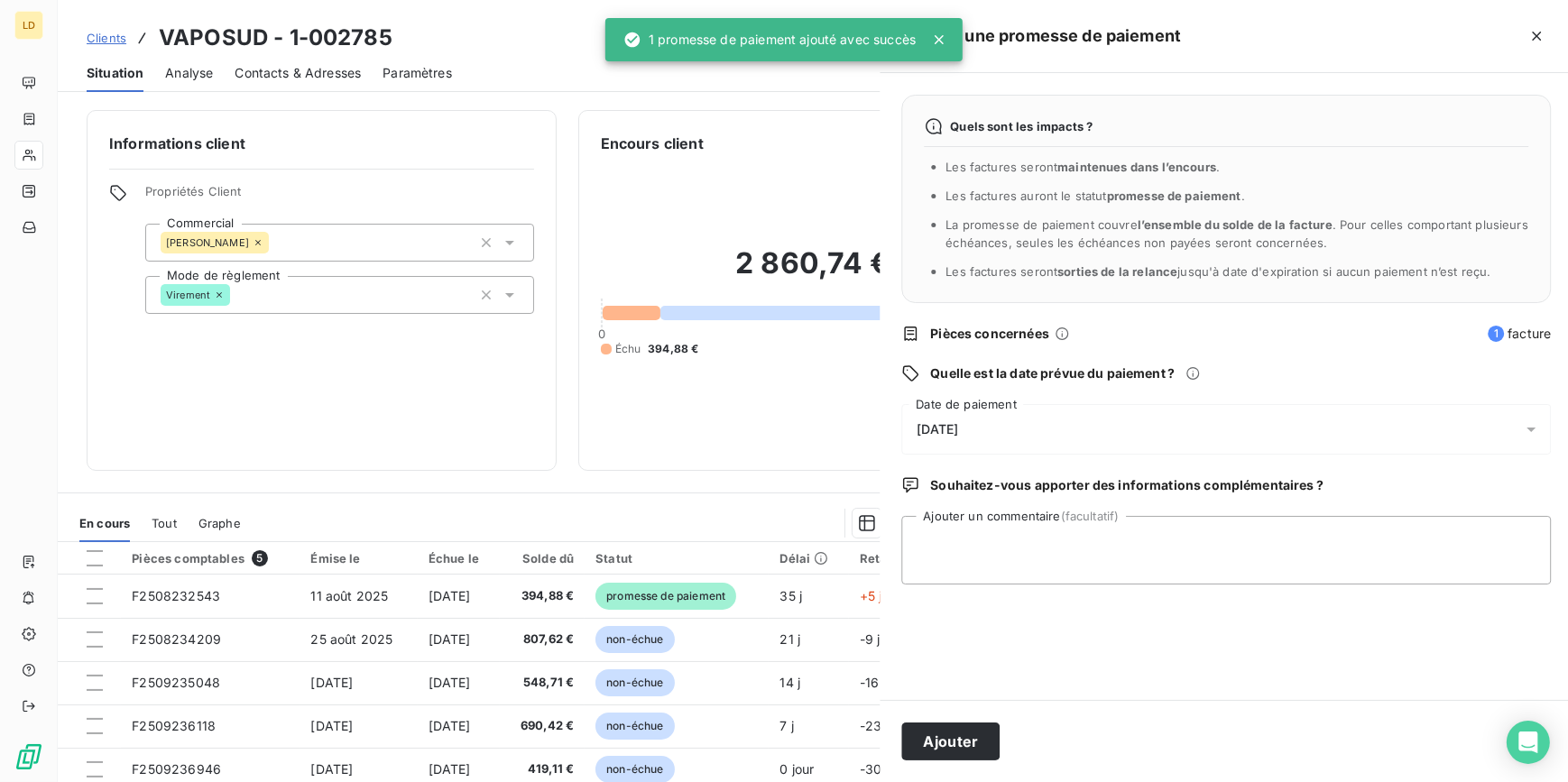
scroll to position [0, 0]
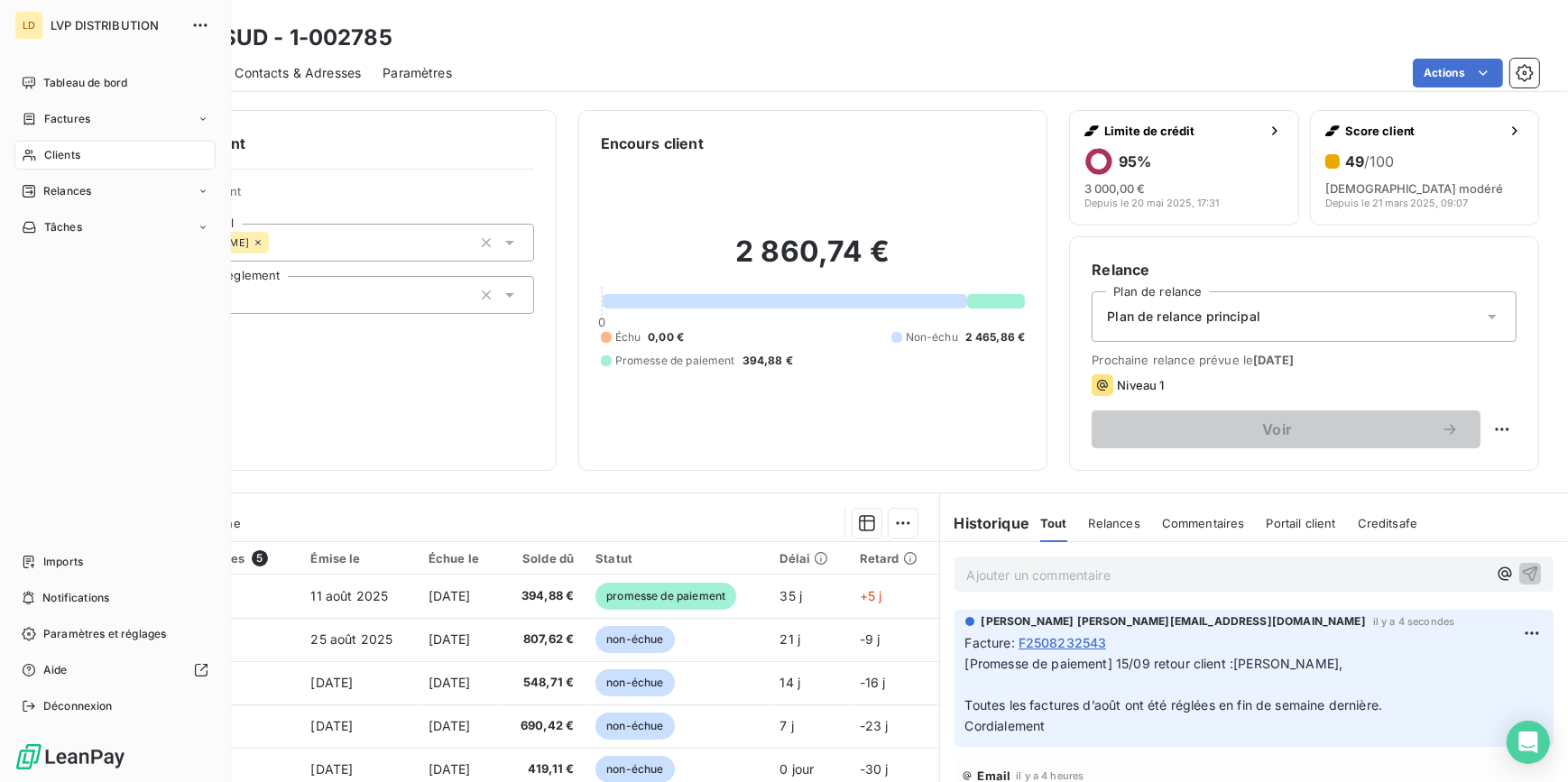
drag, startPoint x: 42, startPoint y: 156, endPoint x: 444, endPoint y: 177, distance: 402.5
click at [42, 156] on div "Clients" at bounding box center [115, 154] width 202 height 29
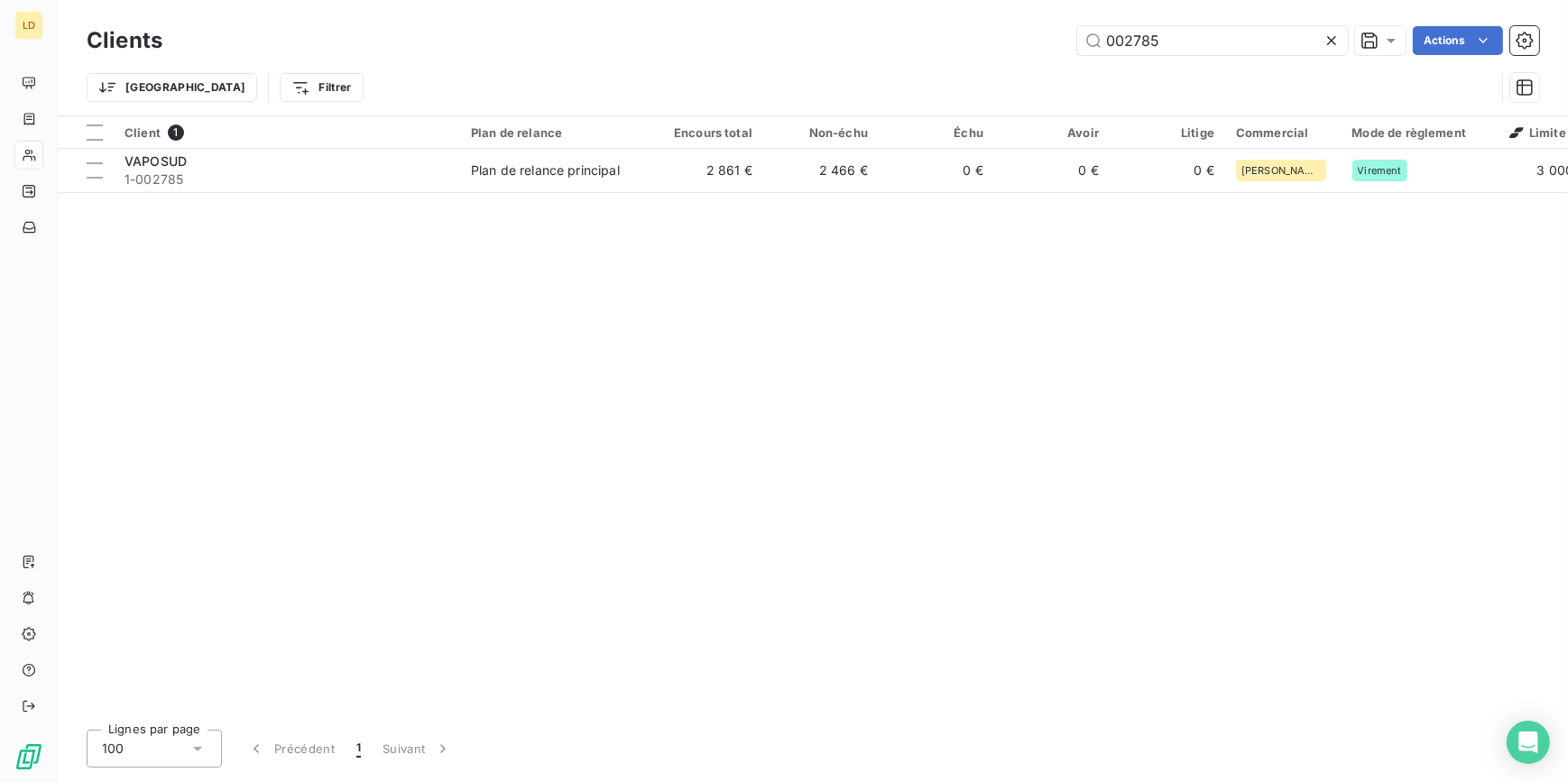
drag, startPoint x: 1124, startPoint y: 27, endPoint x: 1114, endPoint y: 23, distance: 10.8
click at [1119, 25] on div "Clients 002785 Actions" at bounding box center [812, 40] width 1452 height 38
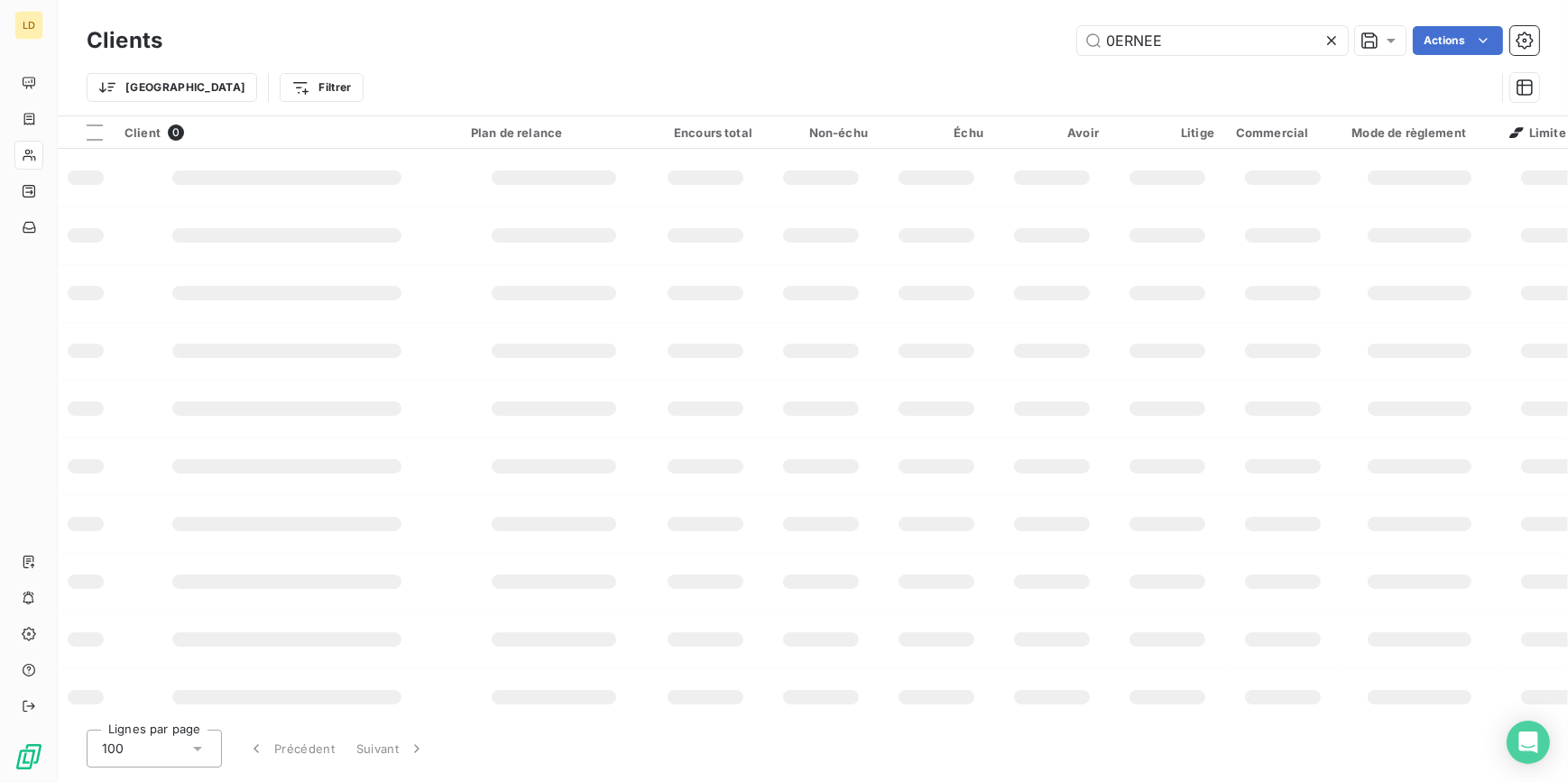
drag, startPoint x: 1164, startPoint y: 53, endPoint x: 983, endPoint y: 62, distance: 181.2
click at [986, 62] on div "Clients 0ERNEE Actions Trier Filtrer" at bounding box center [812, 68] width 1452 height 93
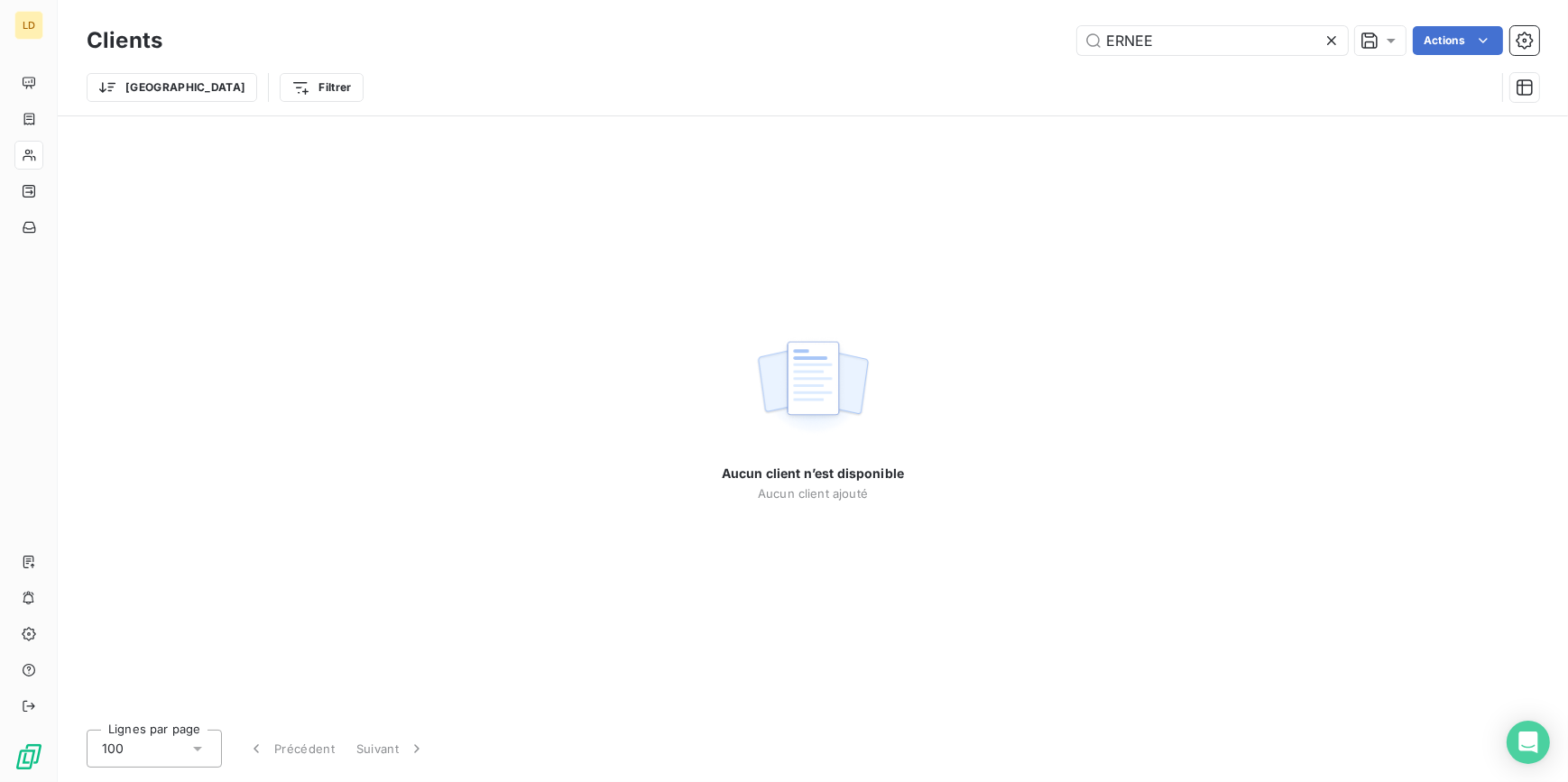
drag, startPoint x: 1178, startPoint y: 45, endPoint x: 880, endPoint y: 36, distance: 298.1
click at [896, 36] on div "ERNEE Actions" at bounding box center [861, 40] width 1355 height 29
drag, startPoint x: 1199, startPoint y: 36, endPoint x: 1003, endPoint y: 42, distance: 196.1
click at [1003, 42] on div "jhb Actions" at bounding box center [861, 40] width 1355 height 29
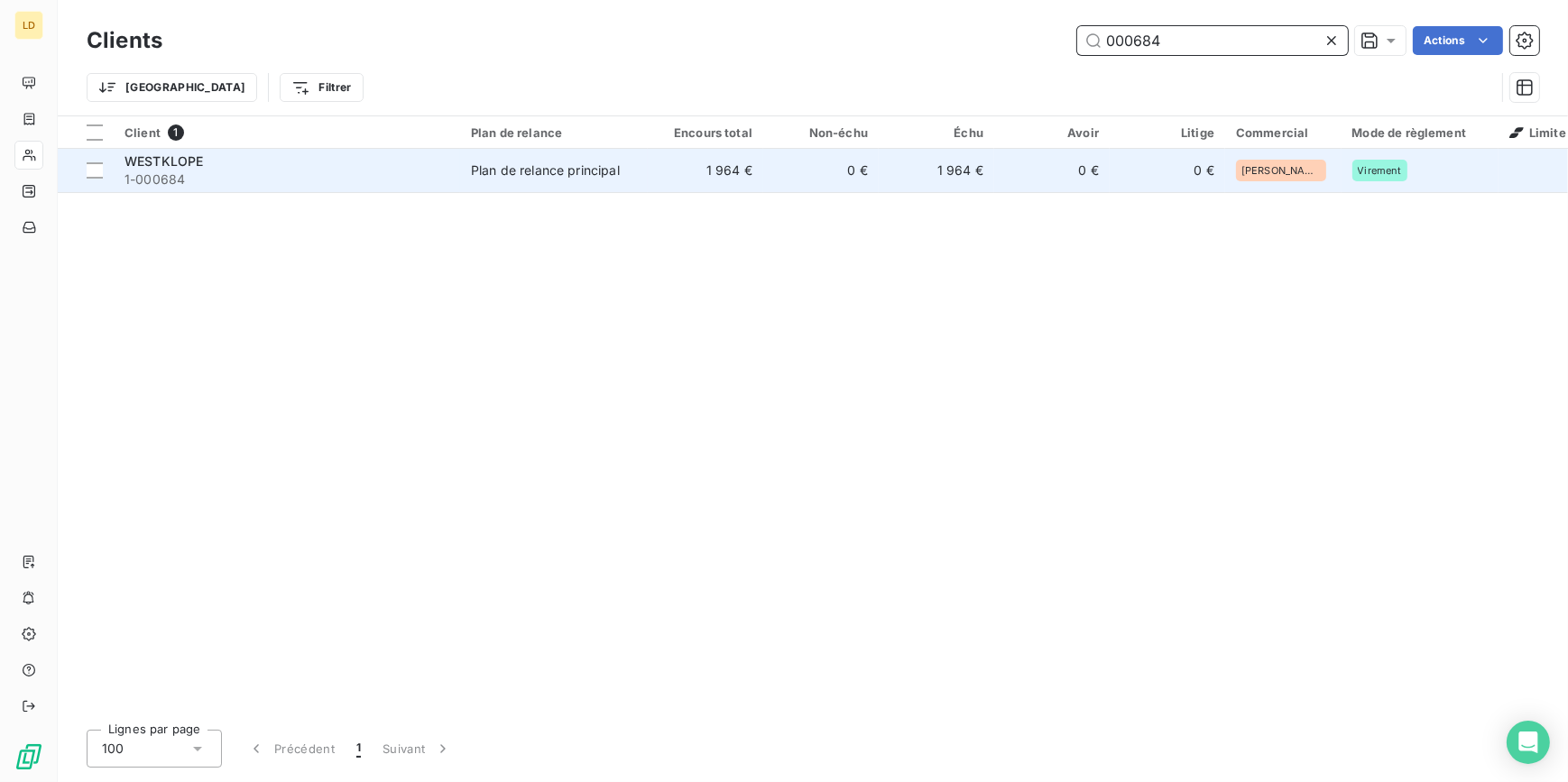
type input "000684"
click at [448, 172] on span "1-000684" at bounding box center [287, 179] width 324 height 18
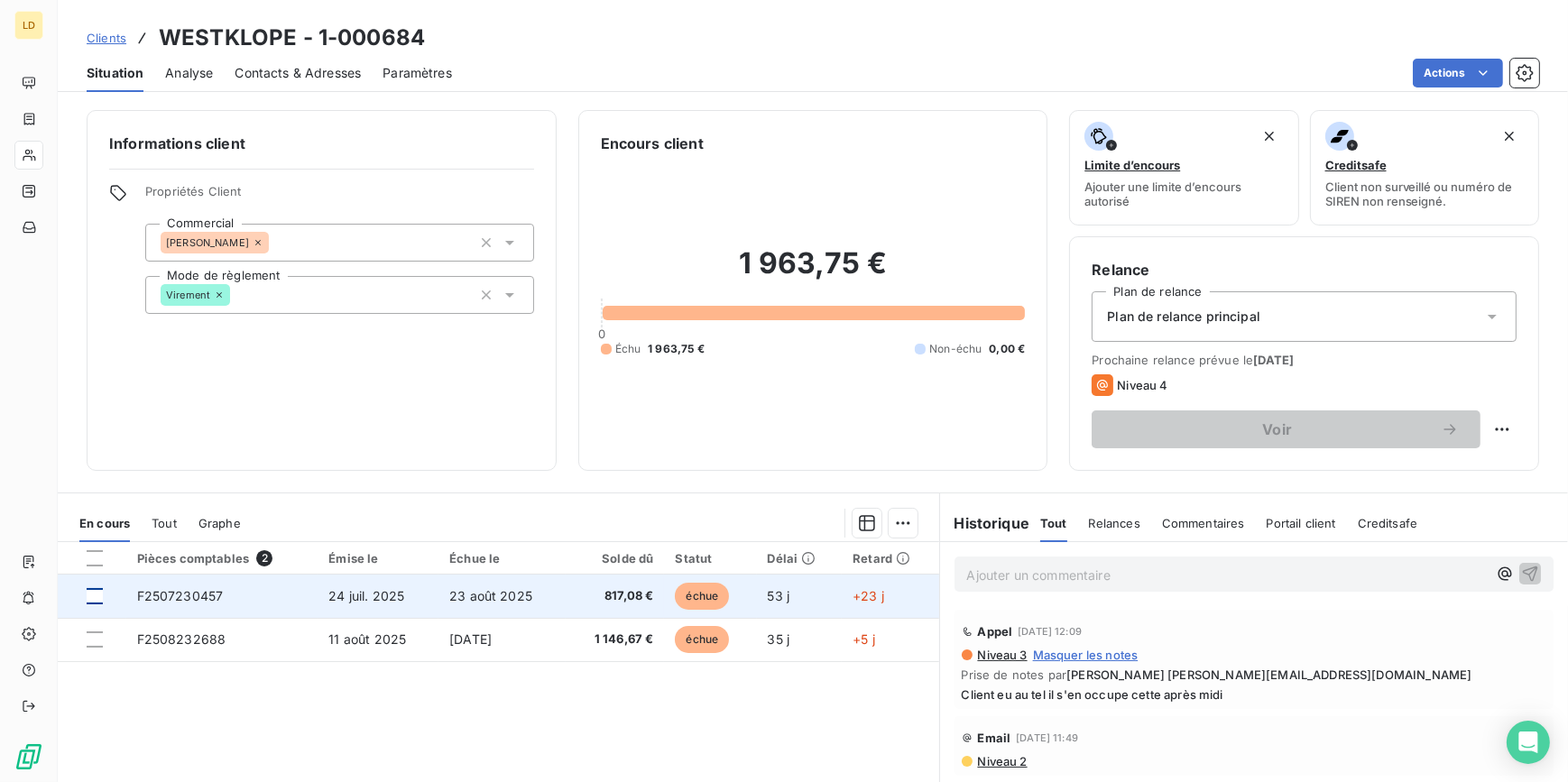
click at [92, 588] on div at bounding box center [94, 596] width 17 height 17
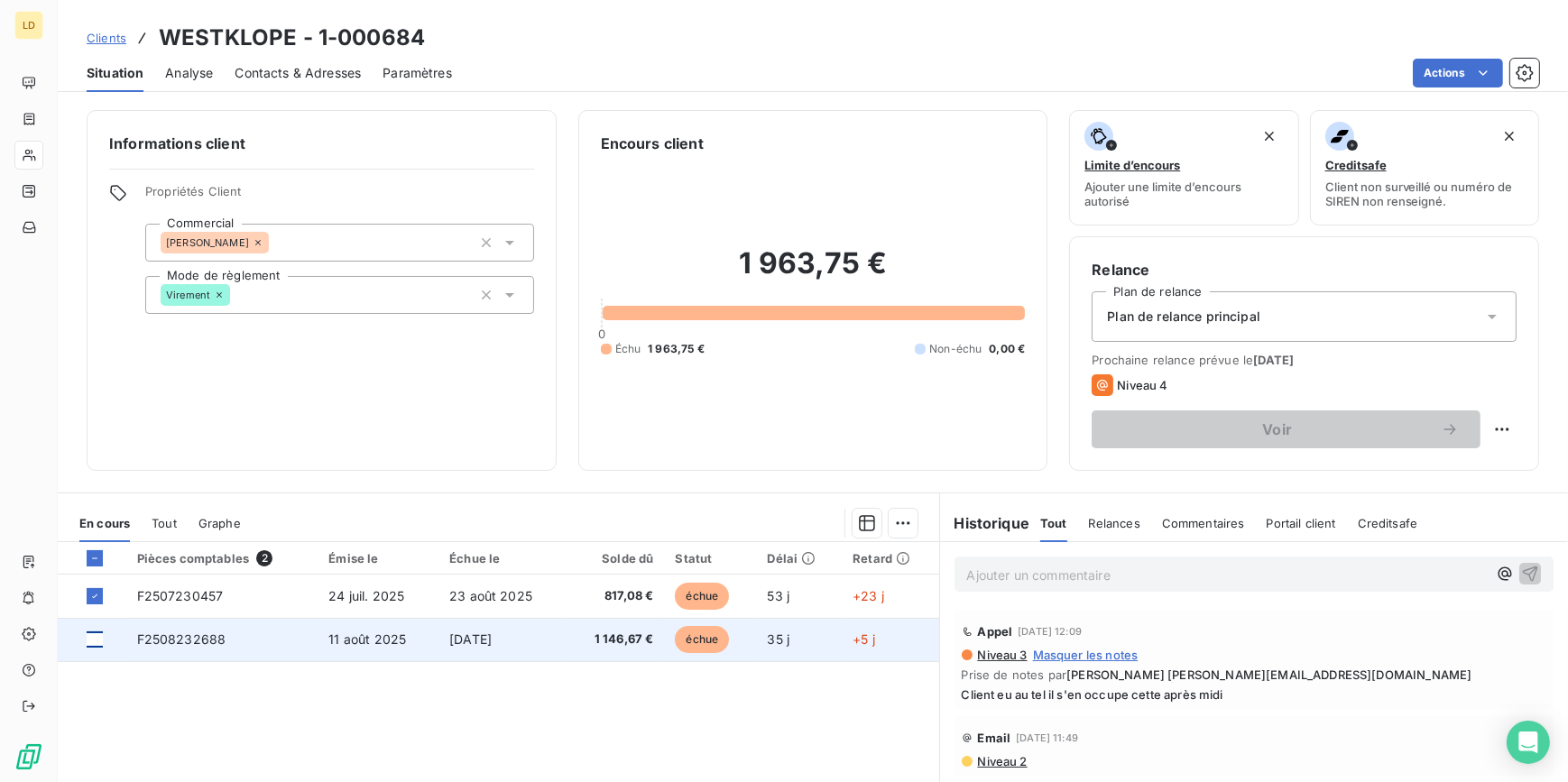
click at [94, 637] on div at bounding box center [94, 639] width 17 height 17
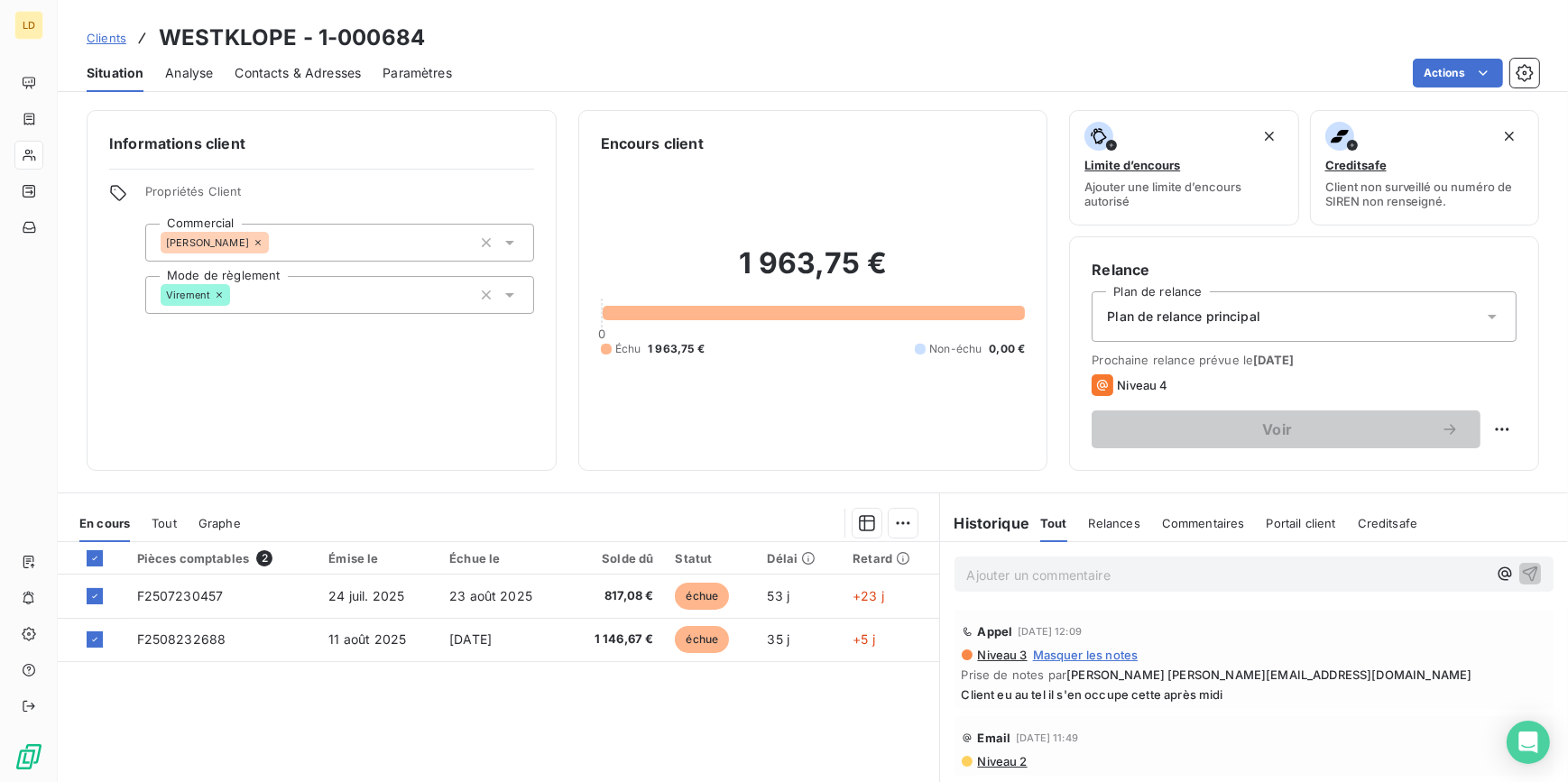
click at [885, 527] on html "LD Clients WESTKLOPE - 1-000684 Situation Analyse Contacts & Adresses Paramètre…" at bounding box center [784, 391] width 1568 height 782
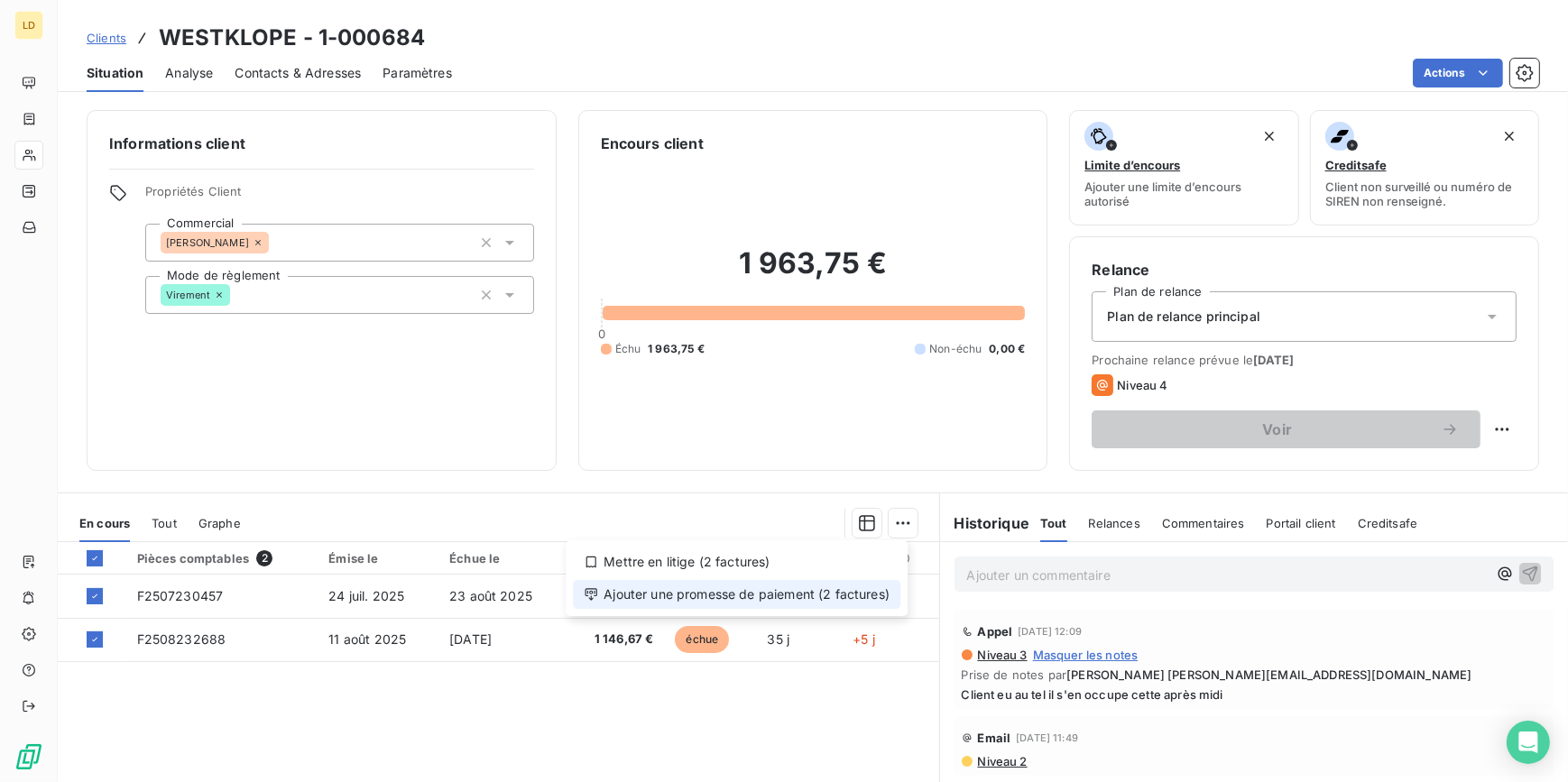
drag, startPoint x: 876, startPoint y: 555, endPoint x: 876, endPoint y: 588, distance: 33.0
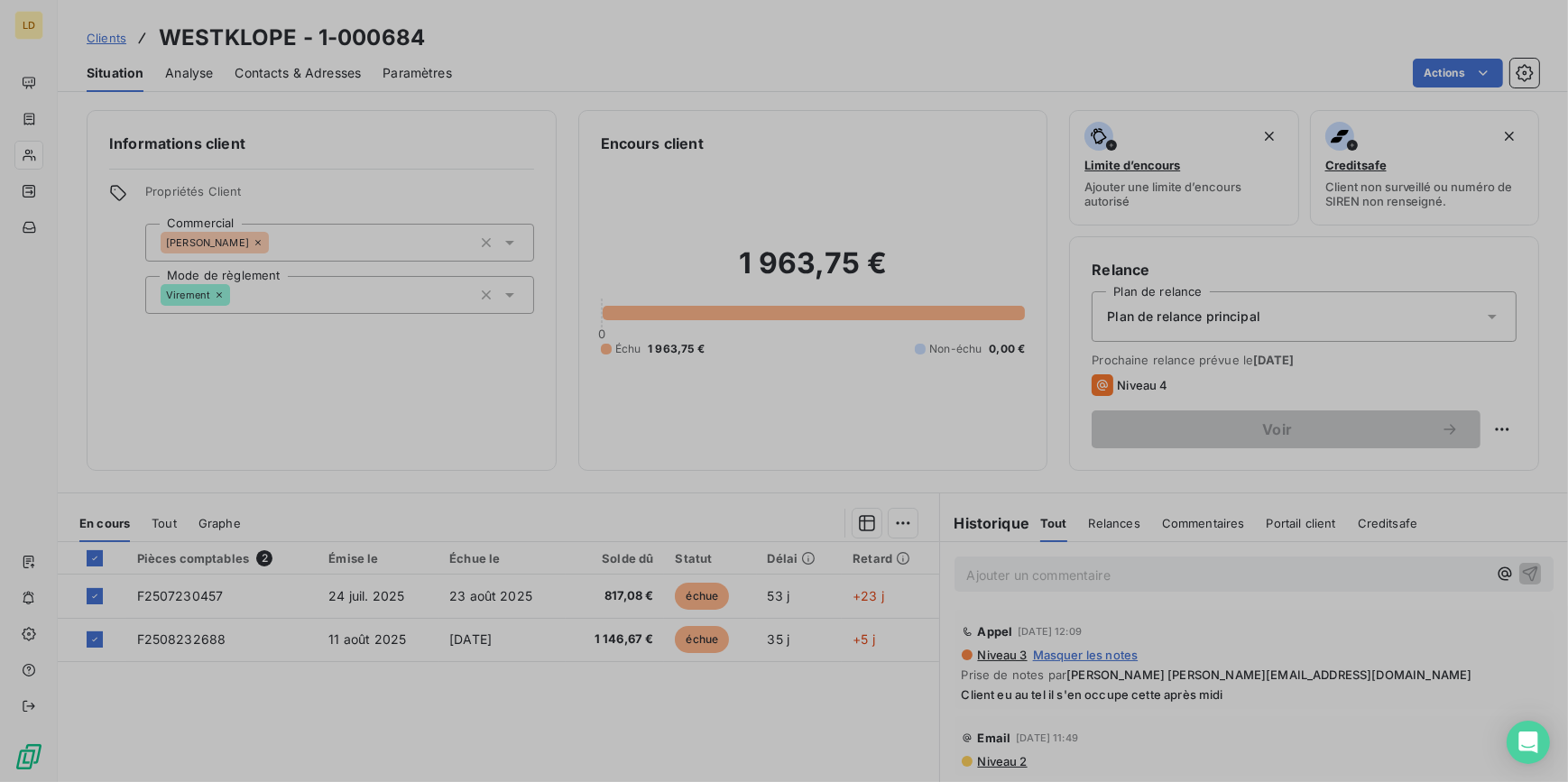
click at [876, 588] on div at bounding box center [784, 391] width 1568 height 782
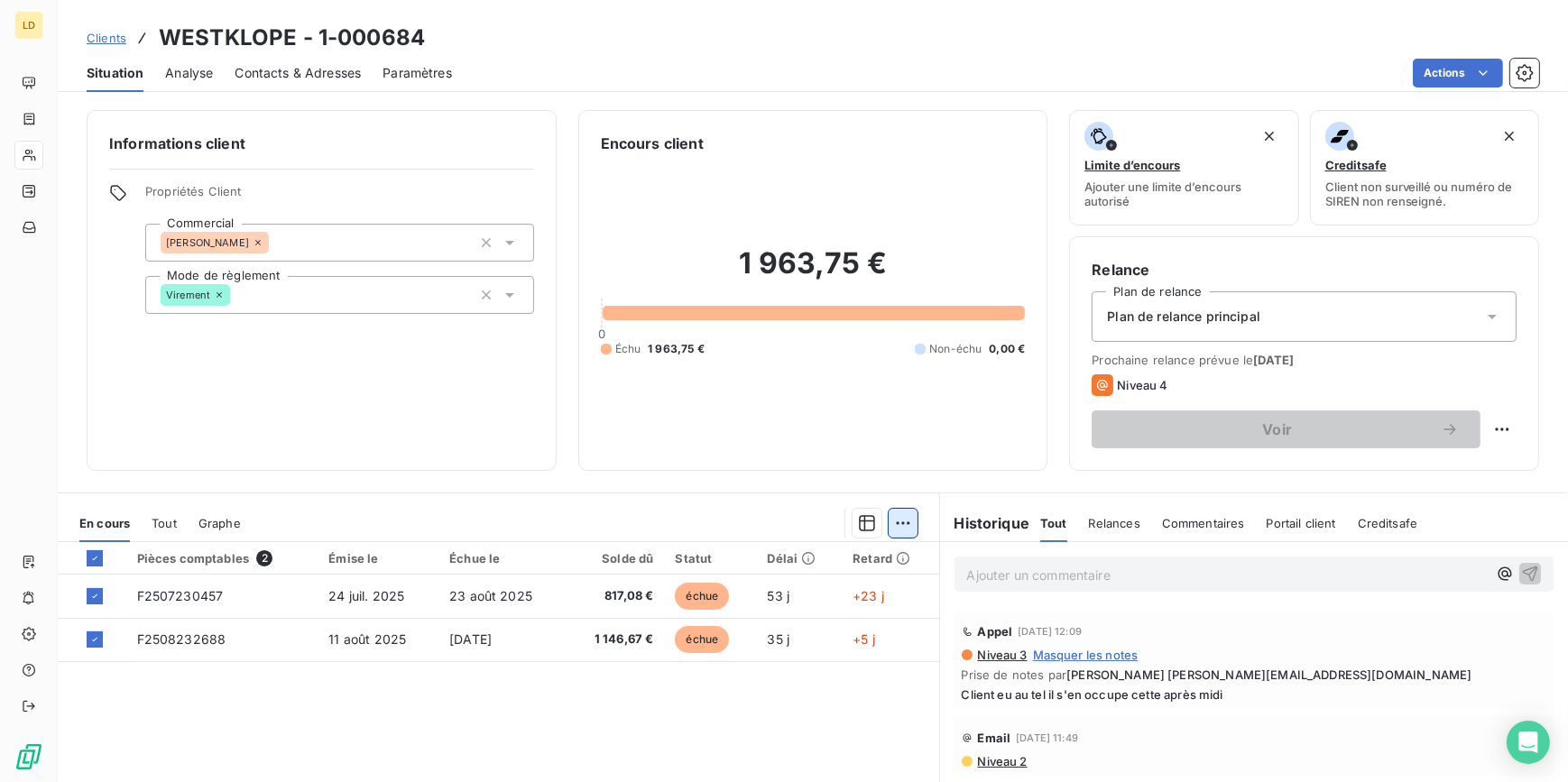
click at [900, 514] on html "LD Clients WESTKLOPE - 1-000684 Situation Analyse Contacts & Adresses Paramètre…" at bounding box center [784, 391] width 1568 height 782
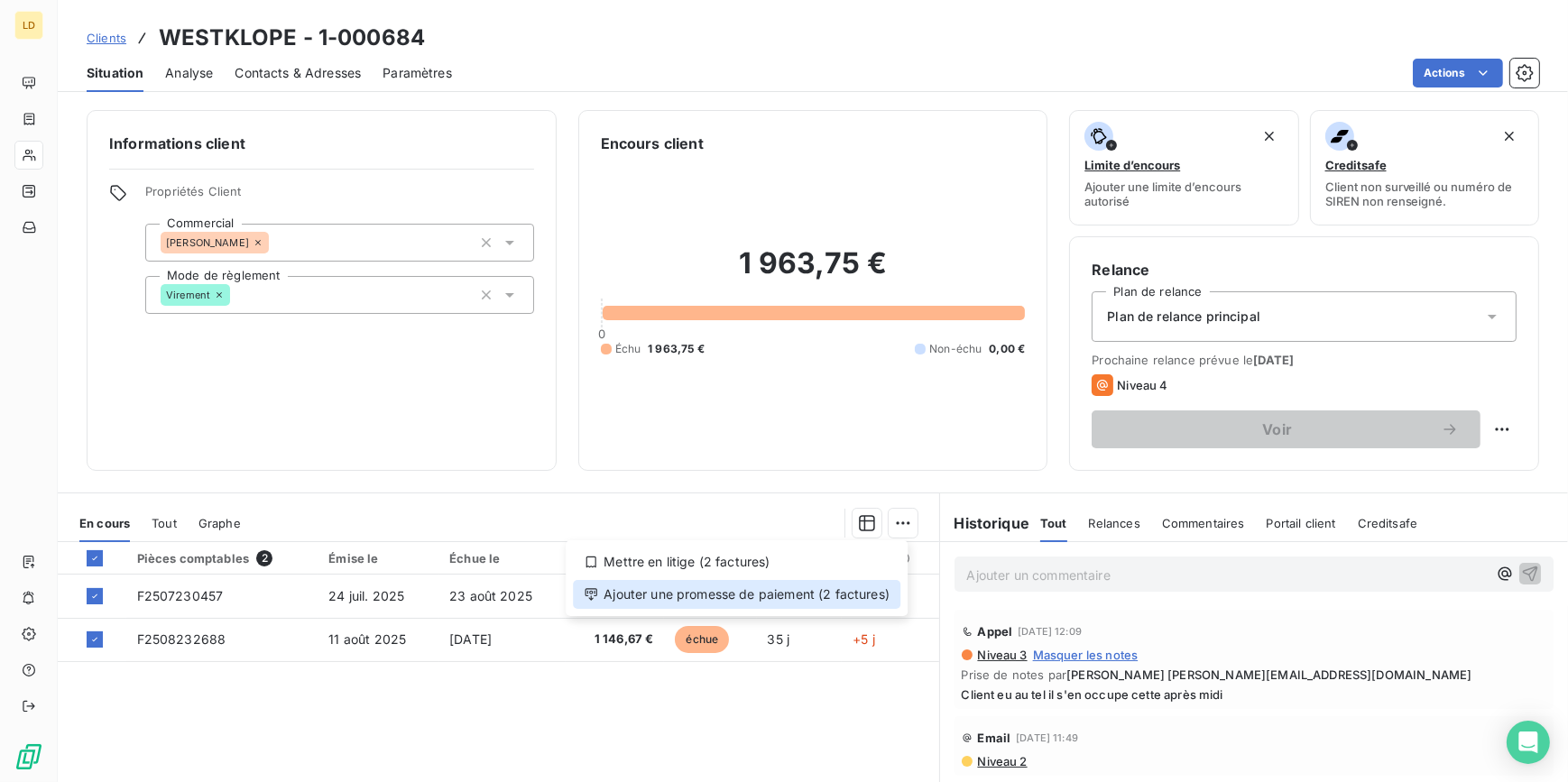
click at [869, 592] on div "Ajouter une promesse de paiement (2 factures)" at bounding box center [736, 594] width 327 height 29
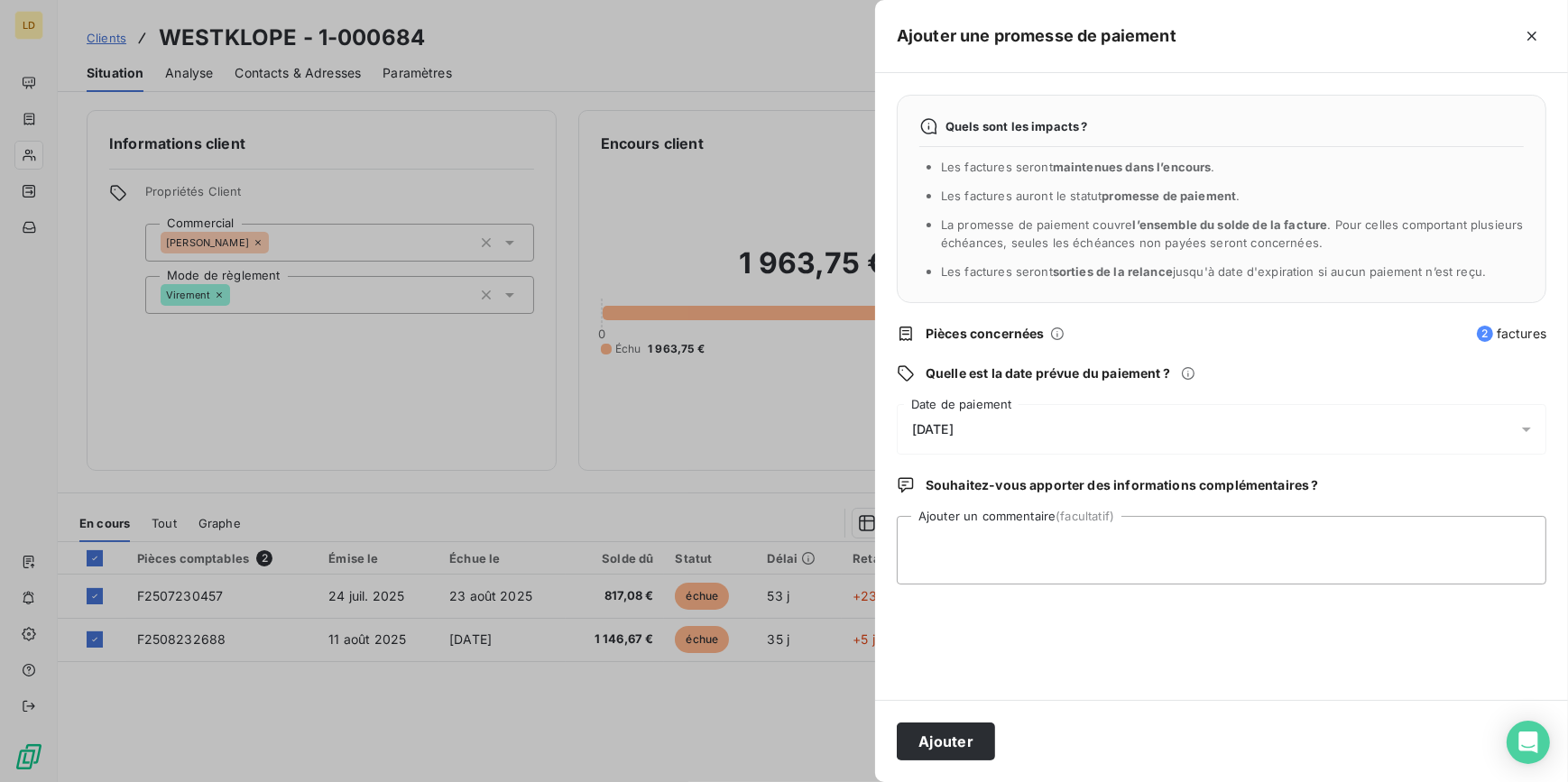
click at [983, 427] on div "[DATE]" at bounding box center [1221, 429] width 650 height 50
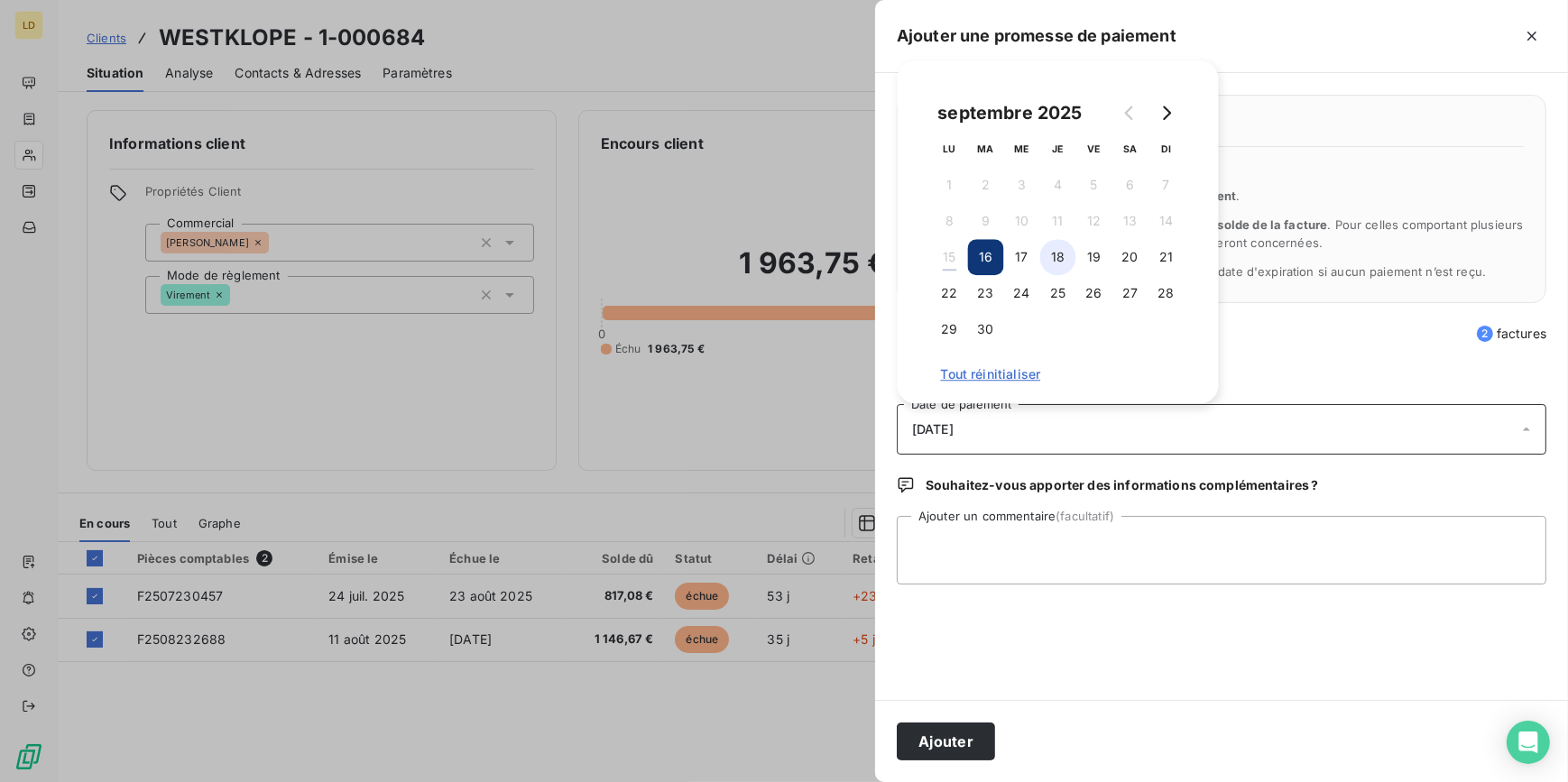
click at [1069, 262] on button "18" at bounding box center [1058, 257] width 36 height 36
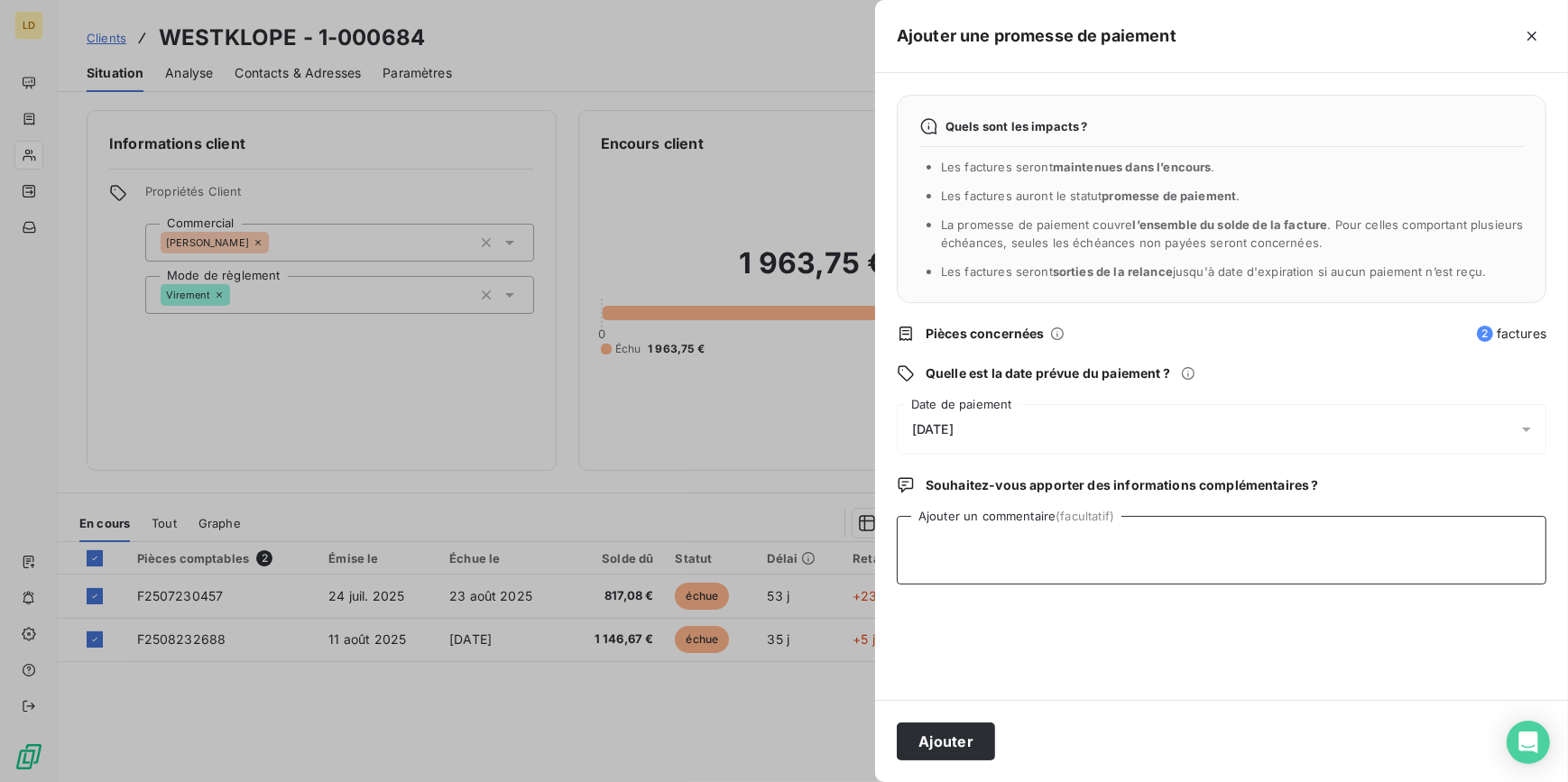
drag, startPoint x: 991, startPoint y: 526, endPoint x: 977, endPoint y: 535, distance: 16.6
click at [992, 530] on textarea "Ajouter un commentaire (facultatif)" at bounding box center [1221, 551] width 650 height 69
type textarea "Avis de virement reçu 15/09"
click at [960, 742] on button "Ajouter" at bounding box center [946, 742] width 98 height 38
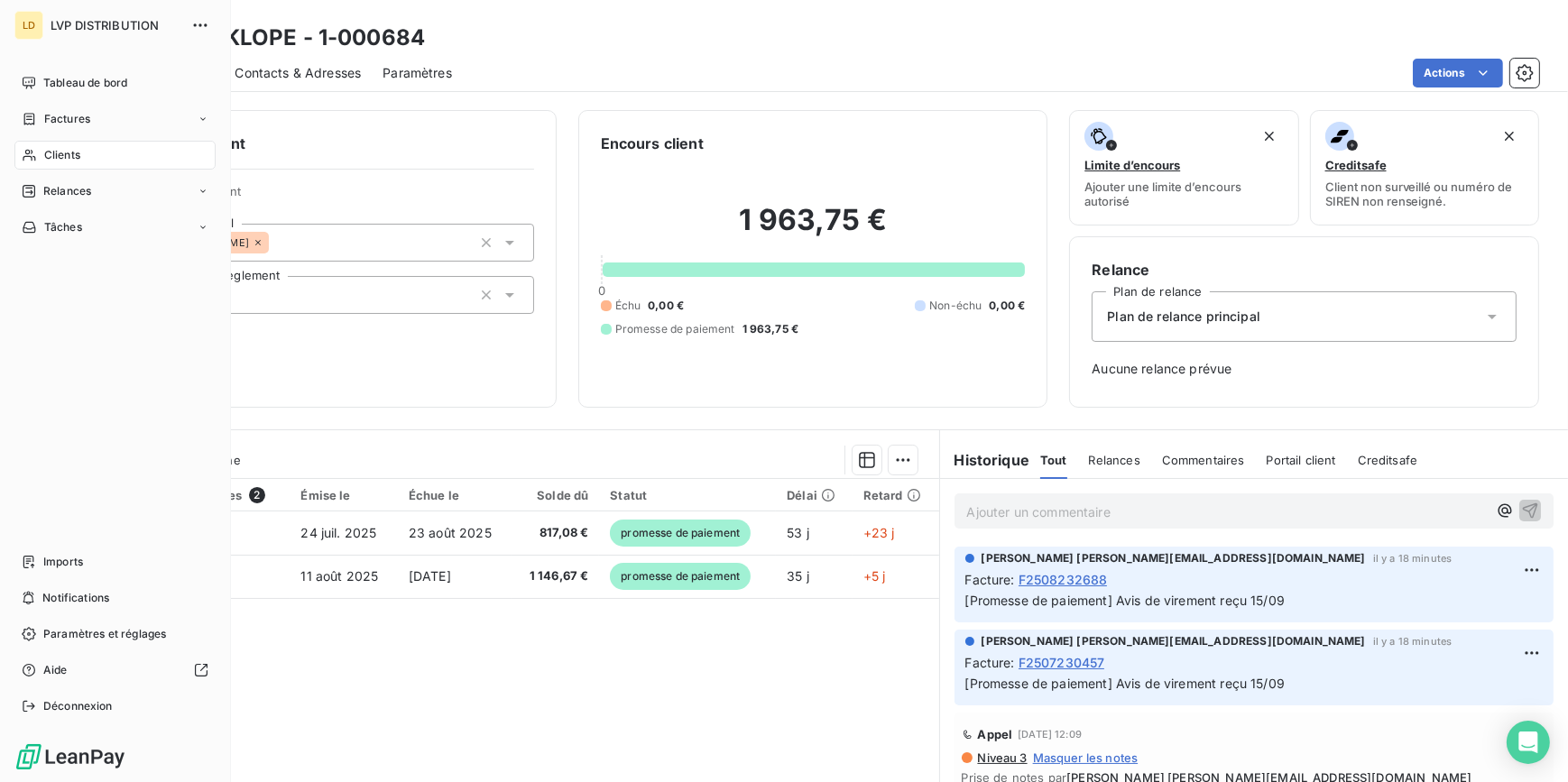
click at [46, 156] on span "Clients" at bounding box center [62, 155] width 36 height 17
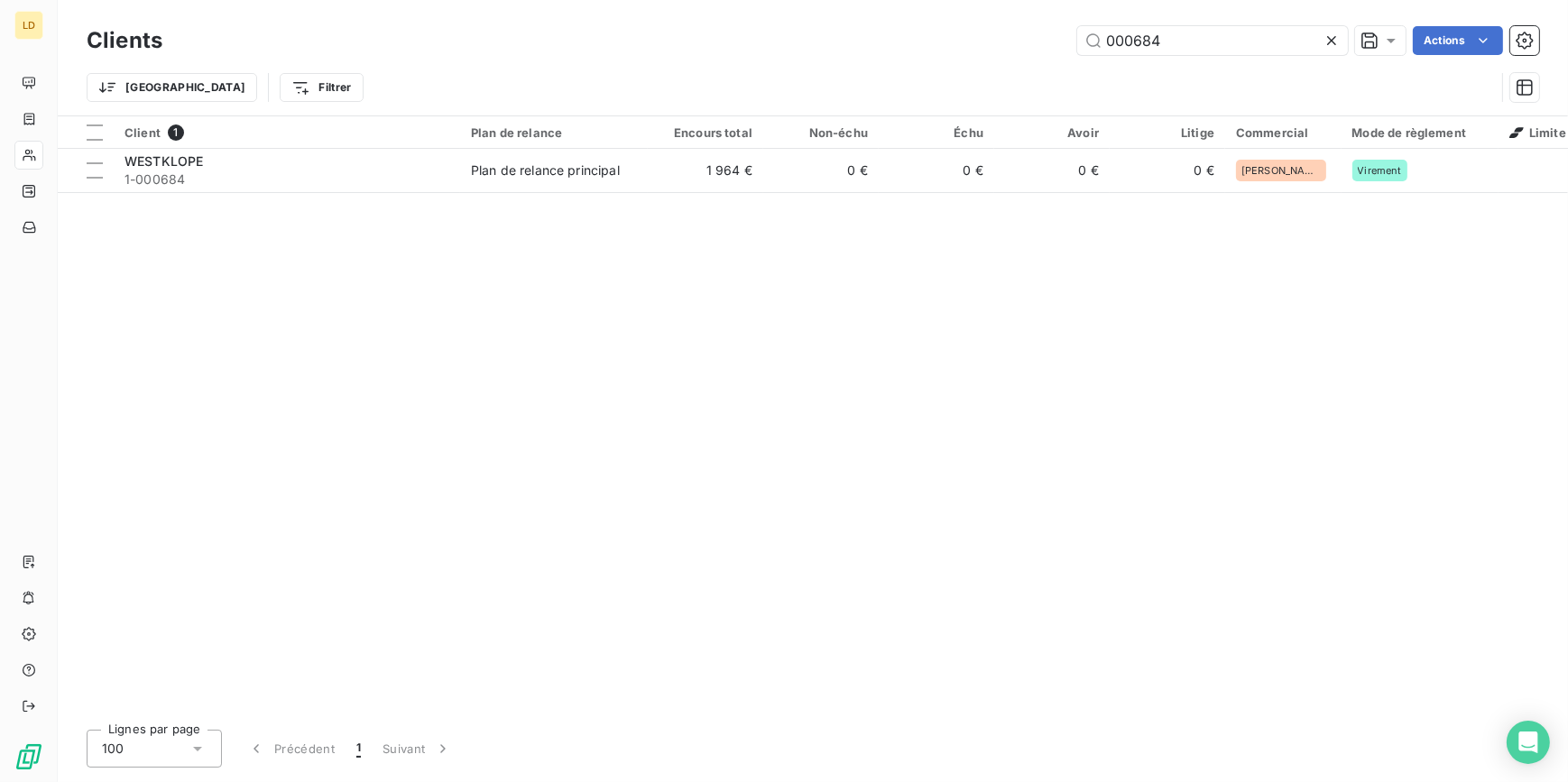
drag, startPoint x: 1175, startPoint y: 46, endPoint x: 984, endPoint y: 53, distance: 191.1
click at [992, 53] on div "000684 Actions" at bounding box center [861, 40] width 1355 height 29
type input "greente"
click at [332, 159] on div "greentech" at bounding box center [287, 161] width 324 height 18
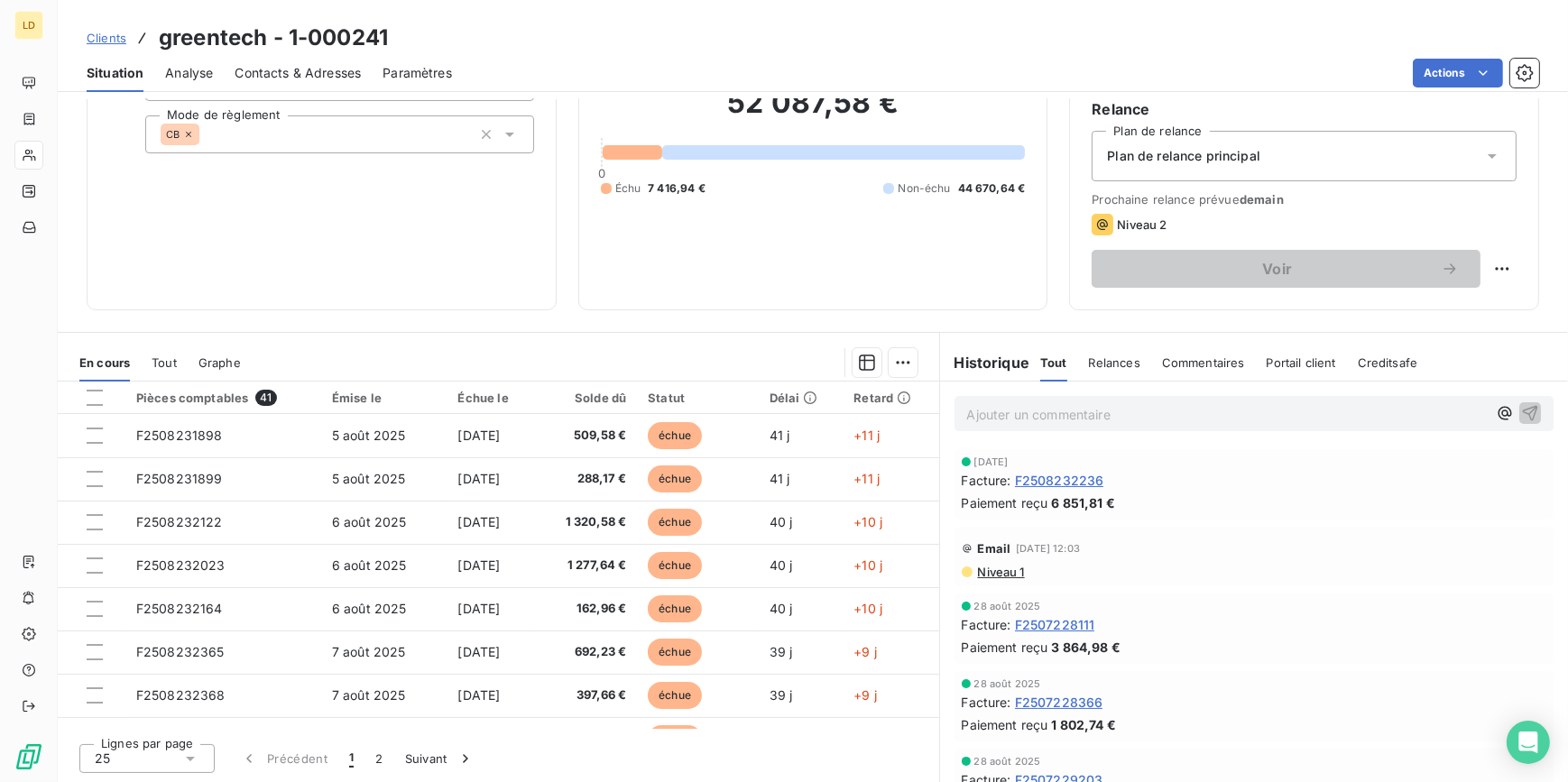
click at [39, 153] on div at bounding box center [29, 154] width 29 height 29
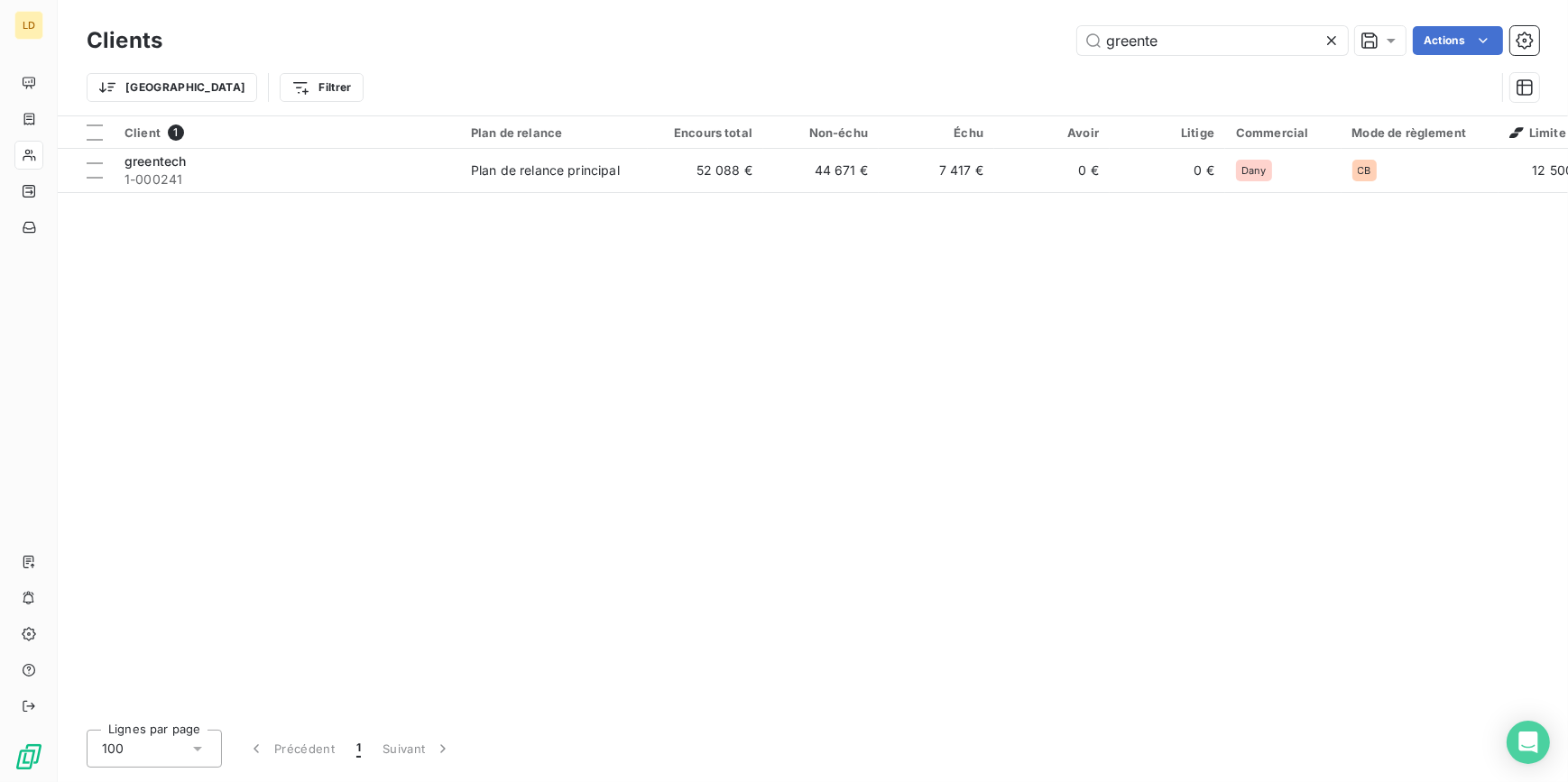
drag, startPoint x: 1187, startPoint y: 38, endPoint x: 873, endPoint y: 68, distance: 315.4
click at [877, 67] on div "Clients greente Actions Trier Filtrer" at bounding box center [812, 68] width 1452 height 93
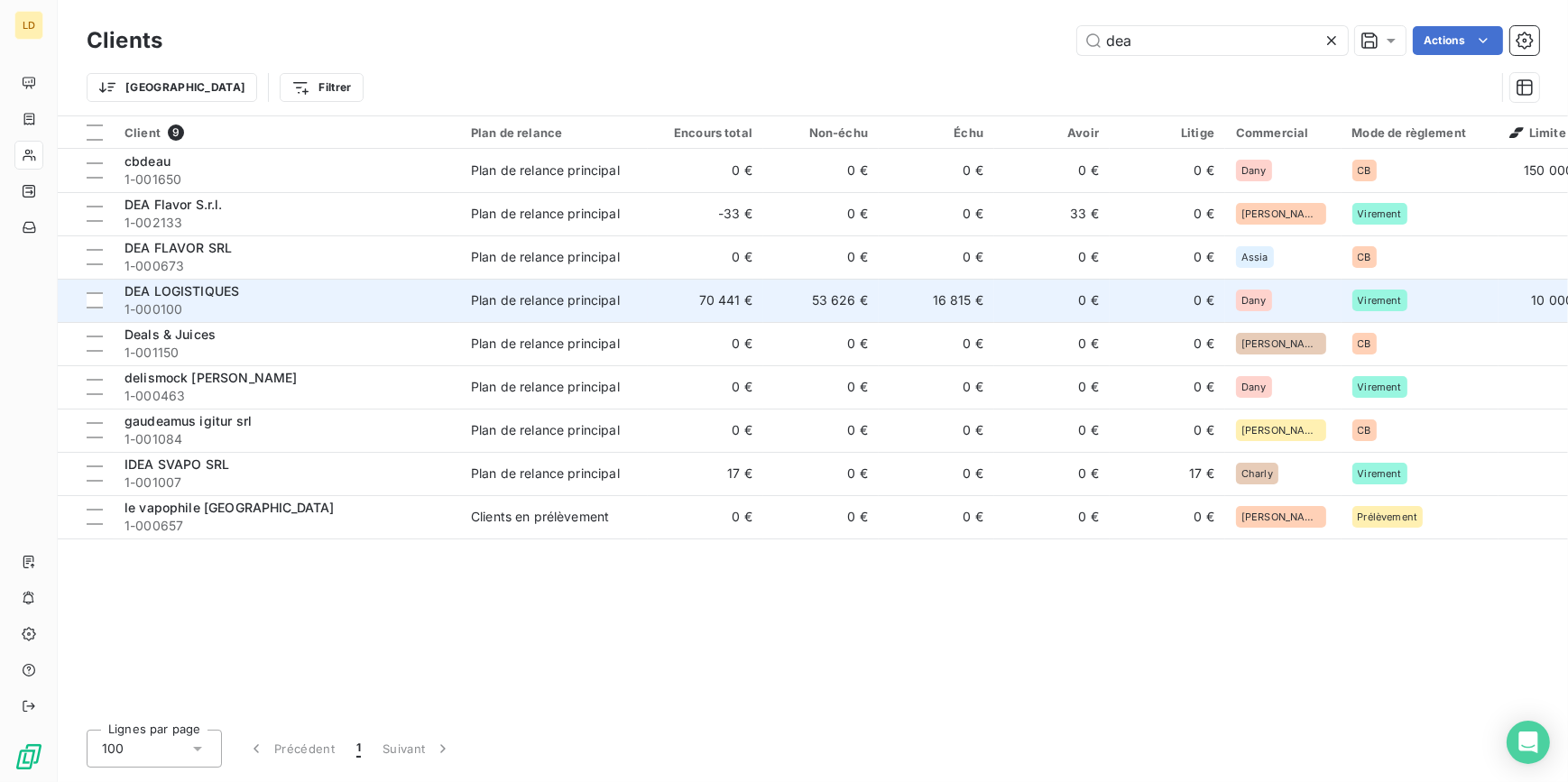
type input "dea"
click at [199, 310] on span "1-000100" at bounding box center [287, 310] width 324 height 18
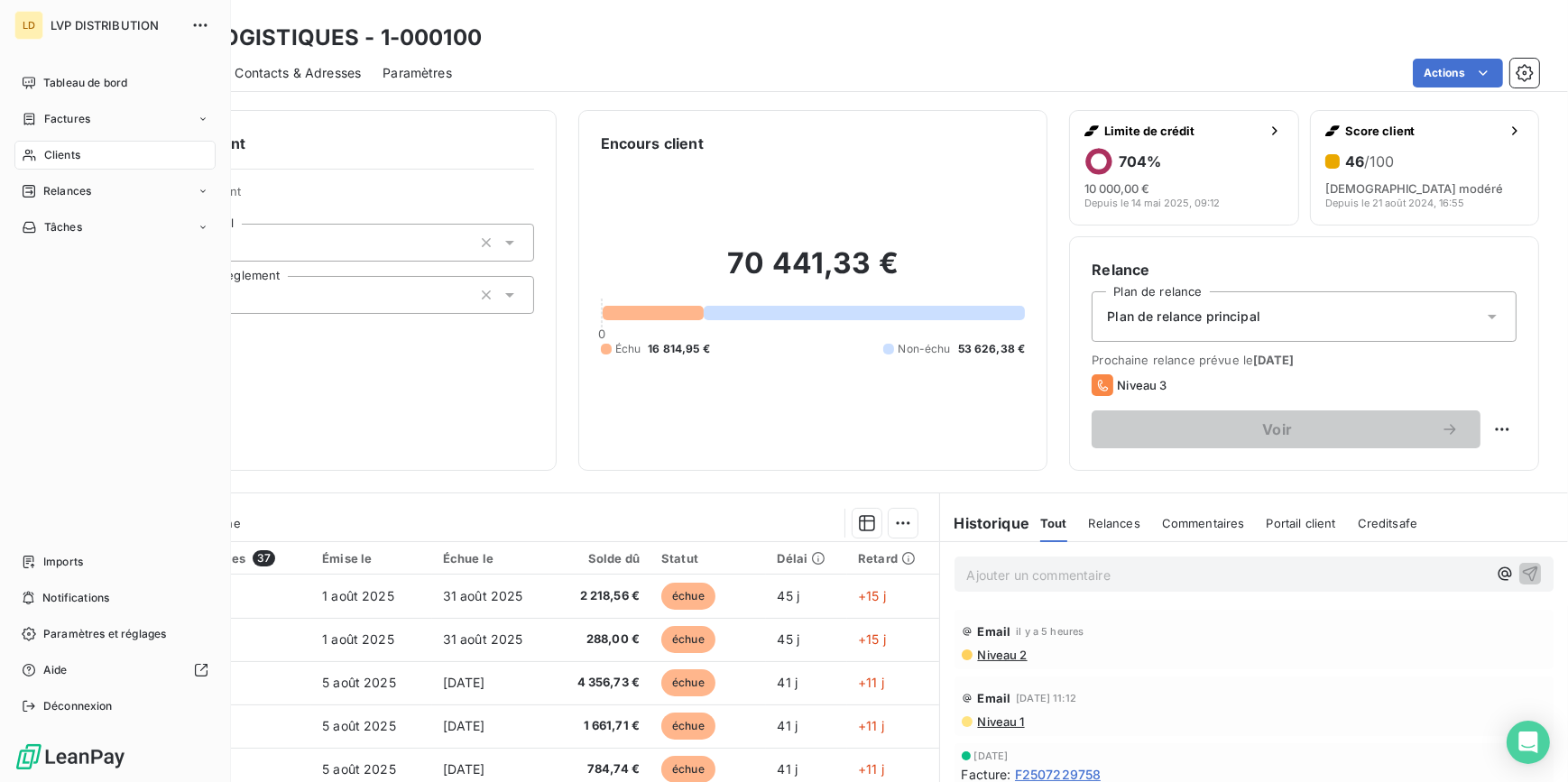
click at [53, 143] on div "Clients" at bounding box center [115, 154] width 202 height 29
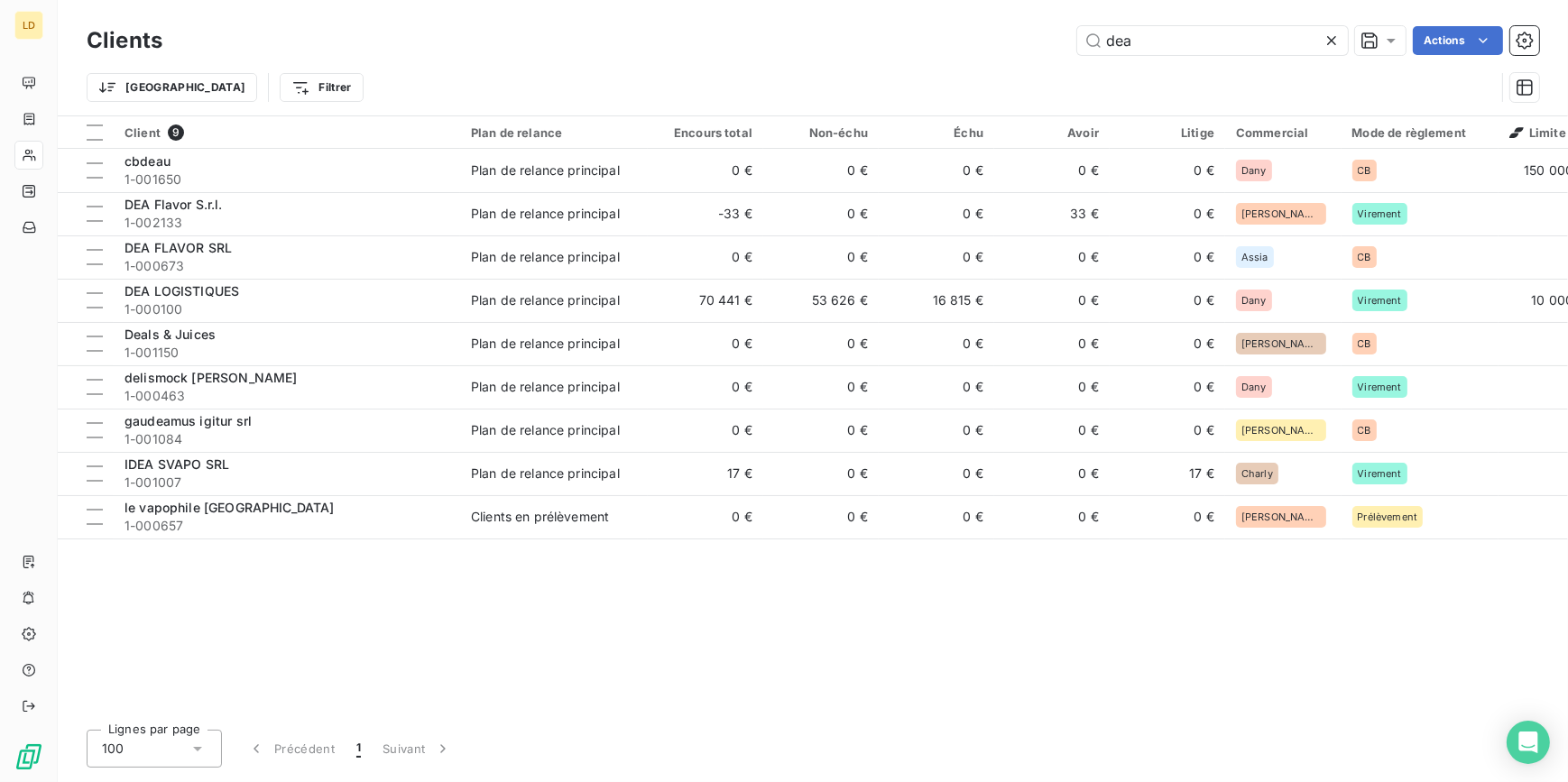
drag, startPoint x: 1171, startPoint y: 44, endPoint x: 900, endPoint y: 54, distance: 271.2
click at [927, 52] on div "dea Actions" at bounding box center [861, 40] width 1355 height 29
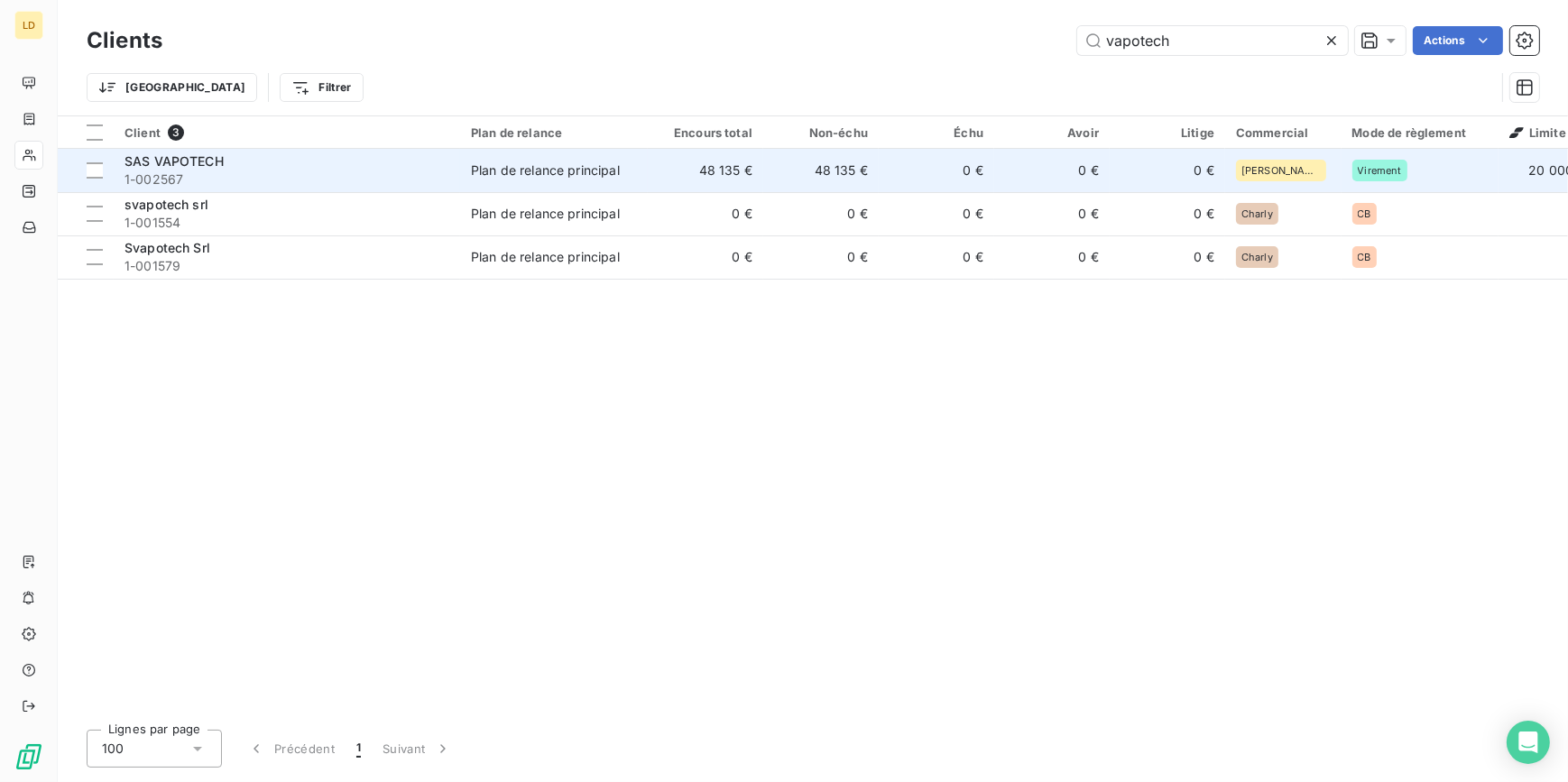
type input "vapotech"
click at [352, 162] on div "SAS VAPOTECH" at bounding box center [287, 161] width 324 height 18
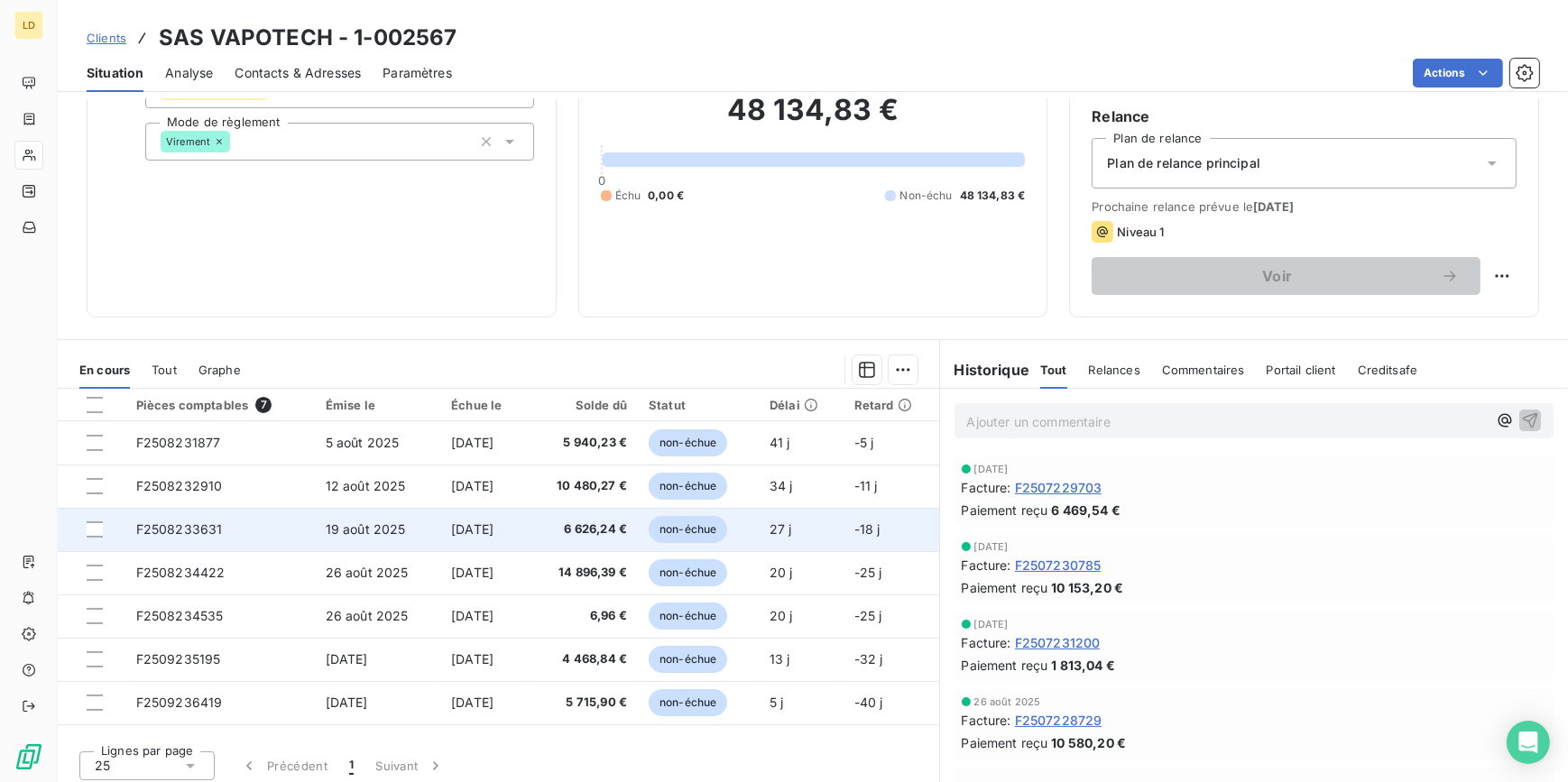
scroll to position [160, 0]
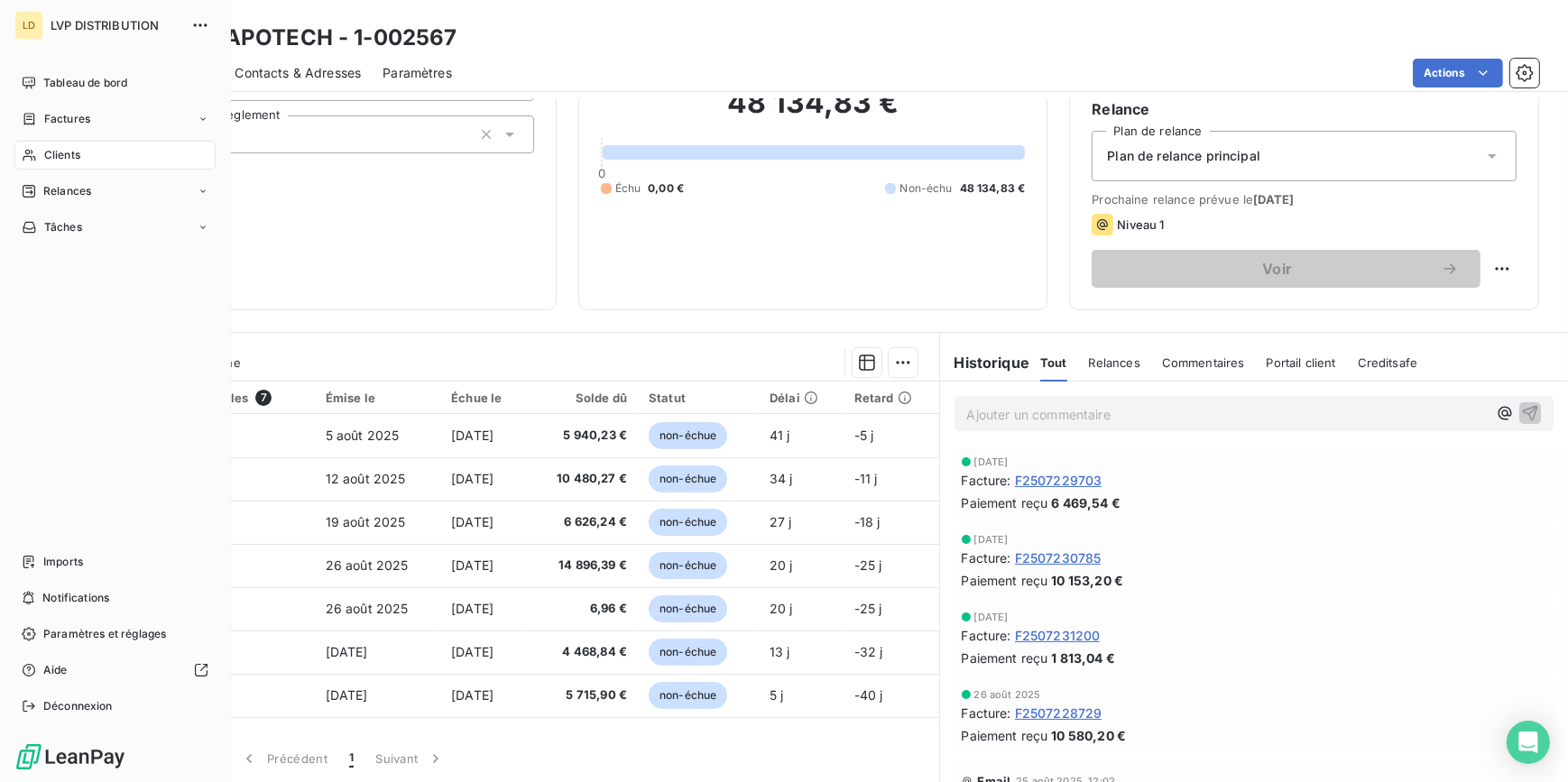
click at [36, 158] on icon at bounding box center [29, 154] width 16 height 15
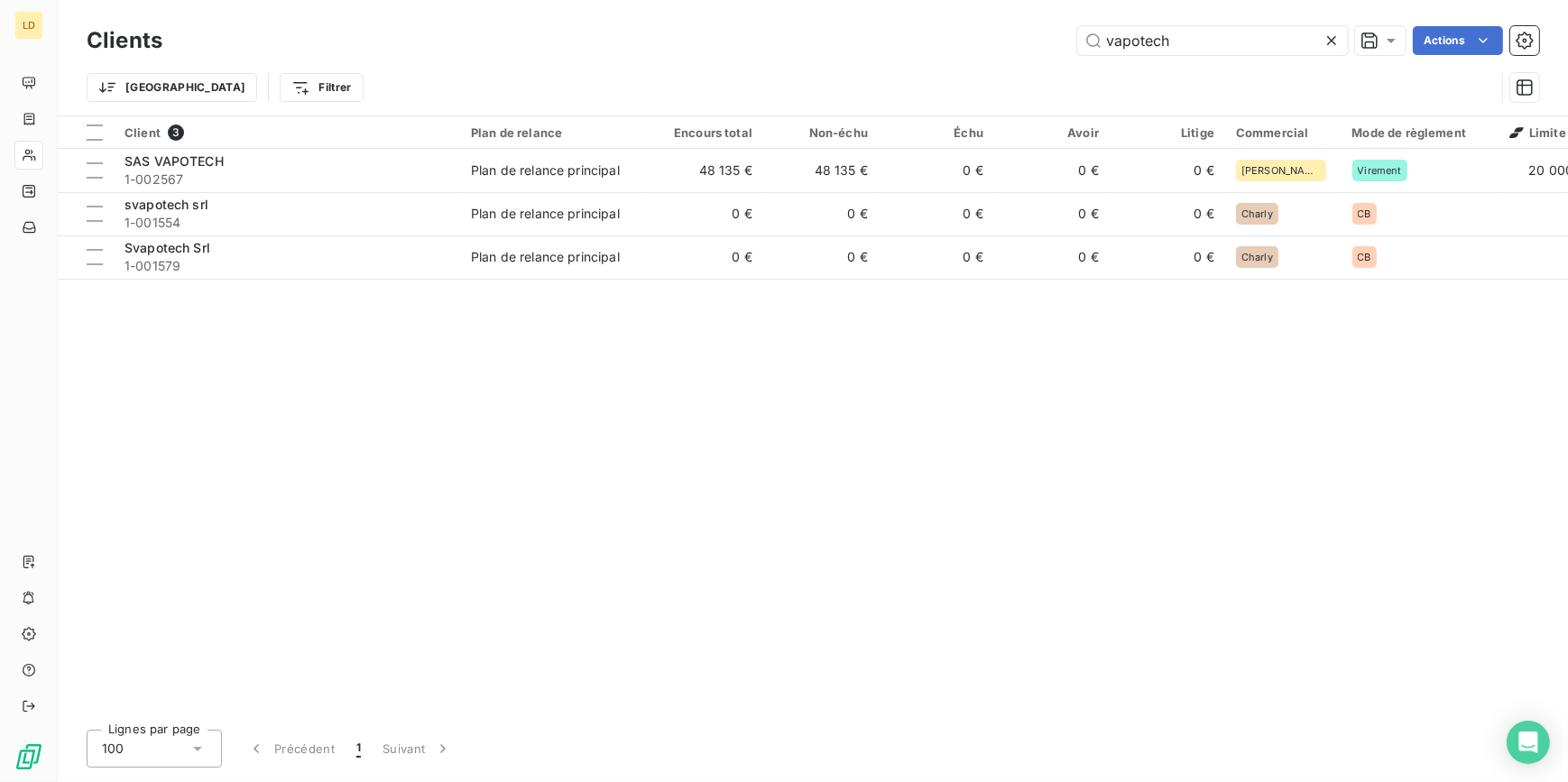
drag, startPoint x: 1110, startPoint y: 45, endPoint x: 894, endPoint y: 71, distance: 217.6
click at [905, 66] on div "Clients vapotech Actions Trier Filtrer" at bounding box center [812, 68] width 1452 height 93
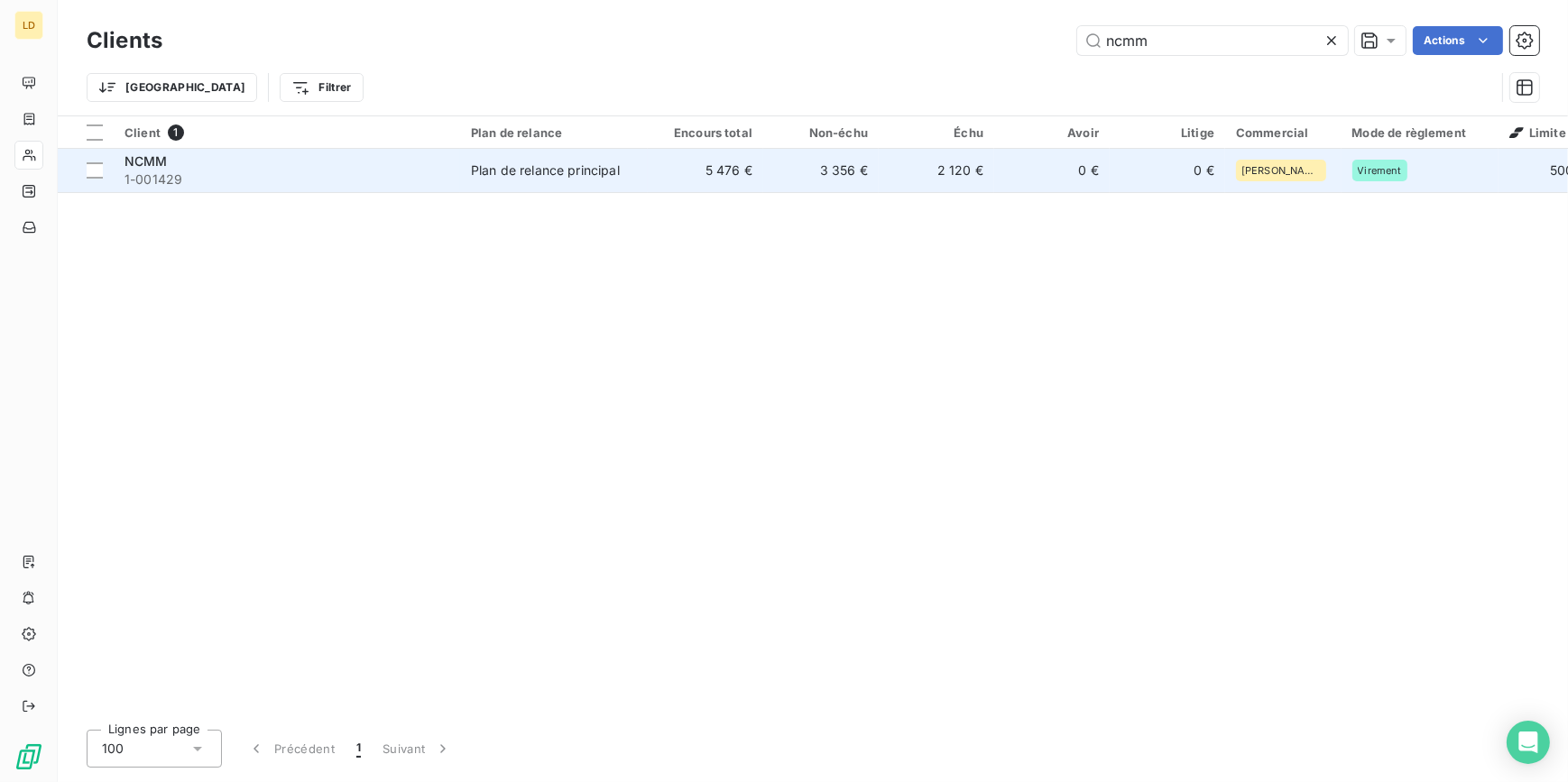
type input "ncmm"
drag, startPoint x: 447, startPoint y: 160, endPoint x: 452, endPoint y: 149, distance: 12.1
click at [448, 158] on div "NCMM" at bounding box center [287, 161] width 324 height 18
